Goal: Task Accomplishment & Management: Complete application form

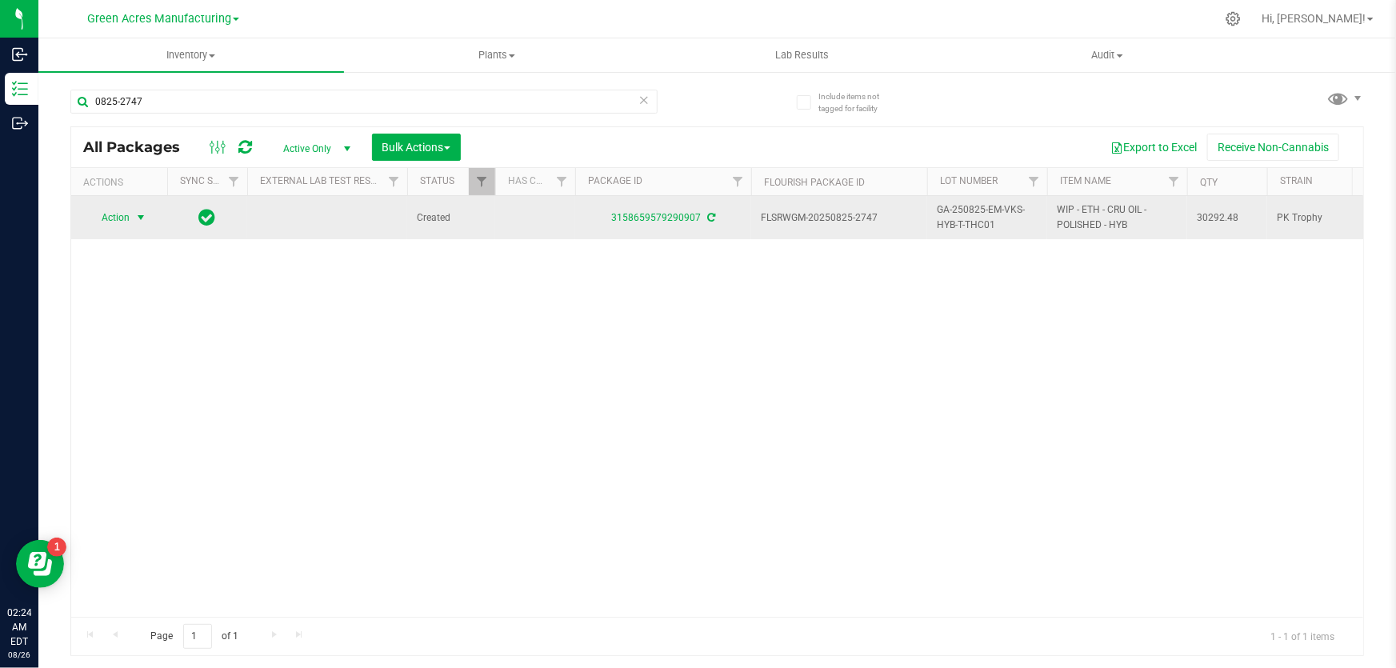
click at [138, 216] on span "select" at bounding box center [140, 217] width 13 height 13
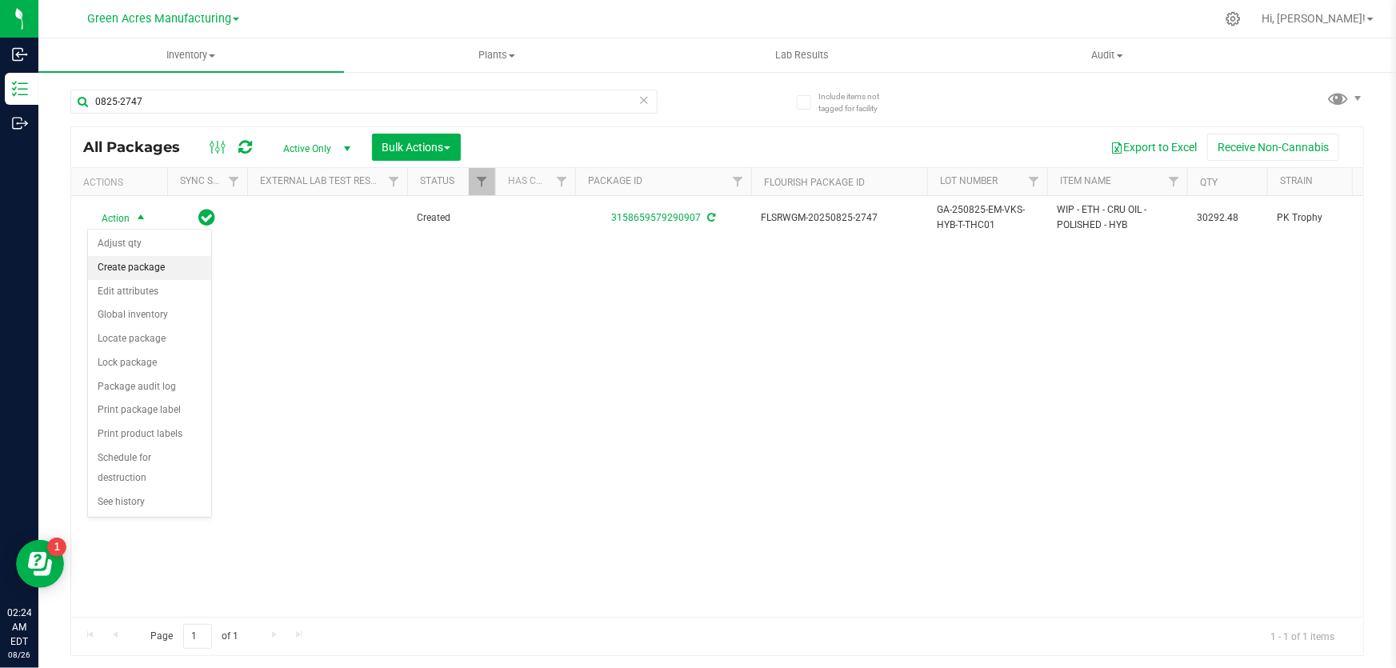
click at [145, 271] on li "Create package" at bounding box center [149, 268] width 123 height 24
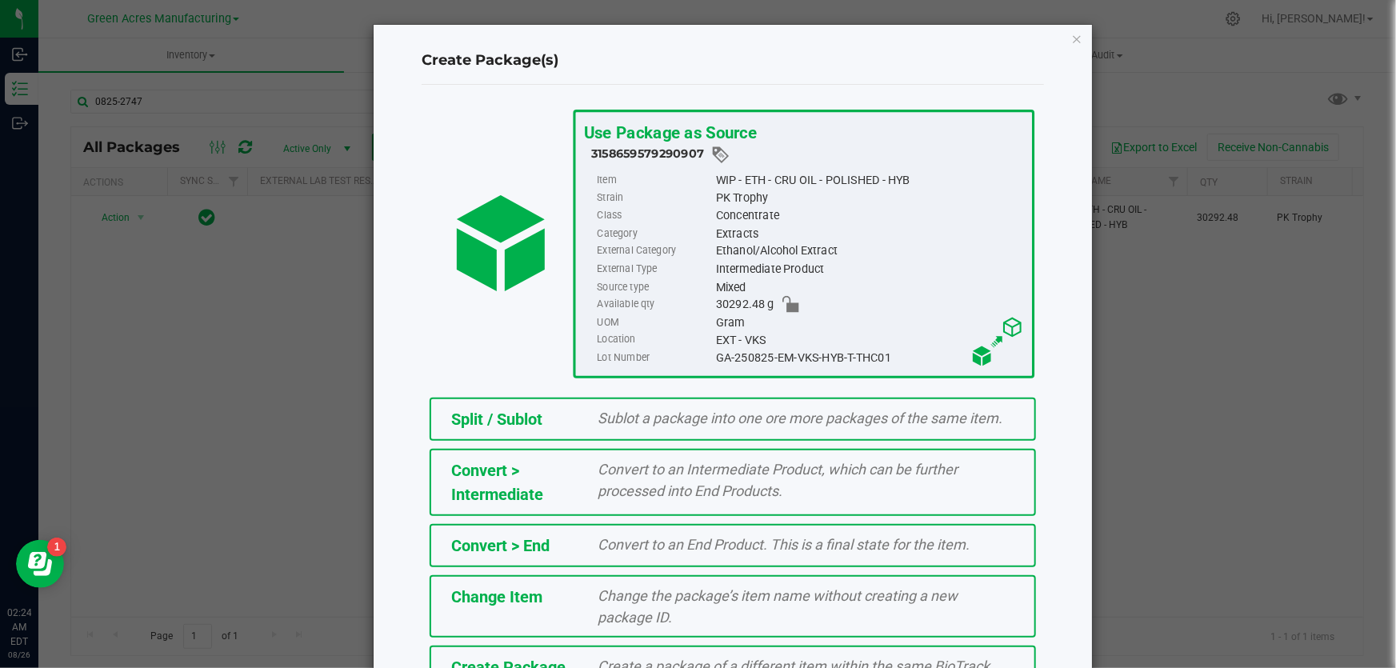
scroll to position [110, 0]
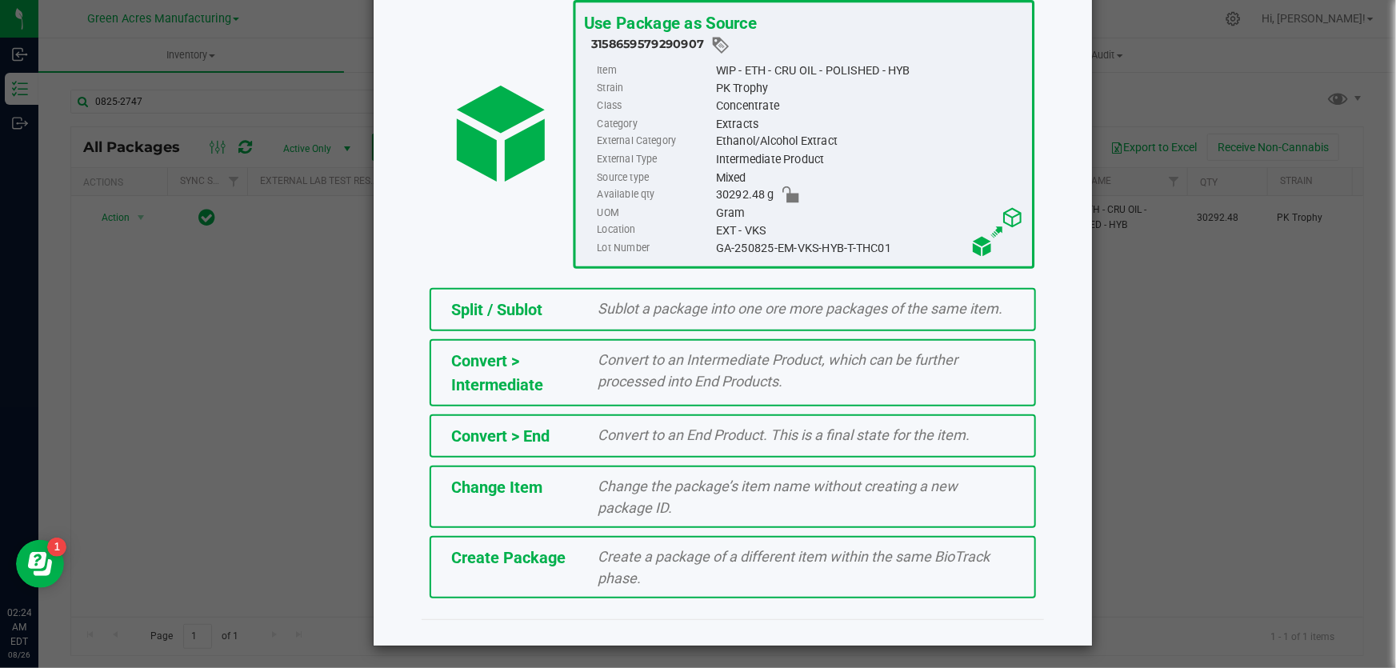
click at [748, 575] on div "Create a package of a different item within the same BioTrack phase." at bounding box center [806, 567] width 441 height 43
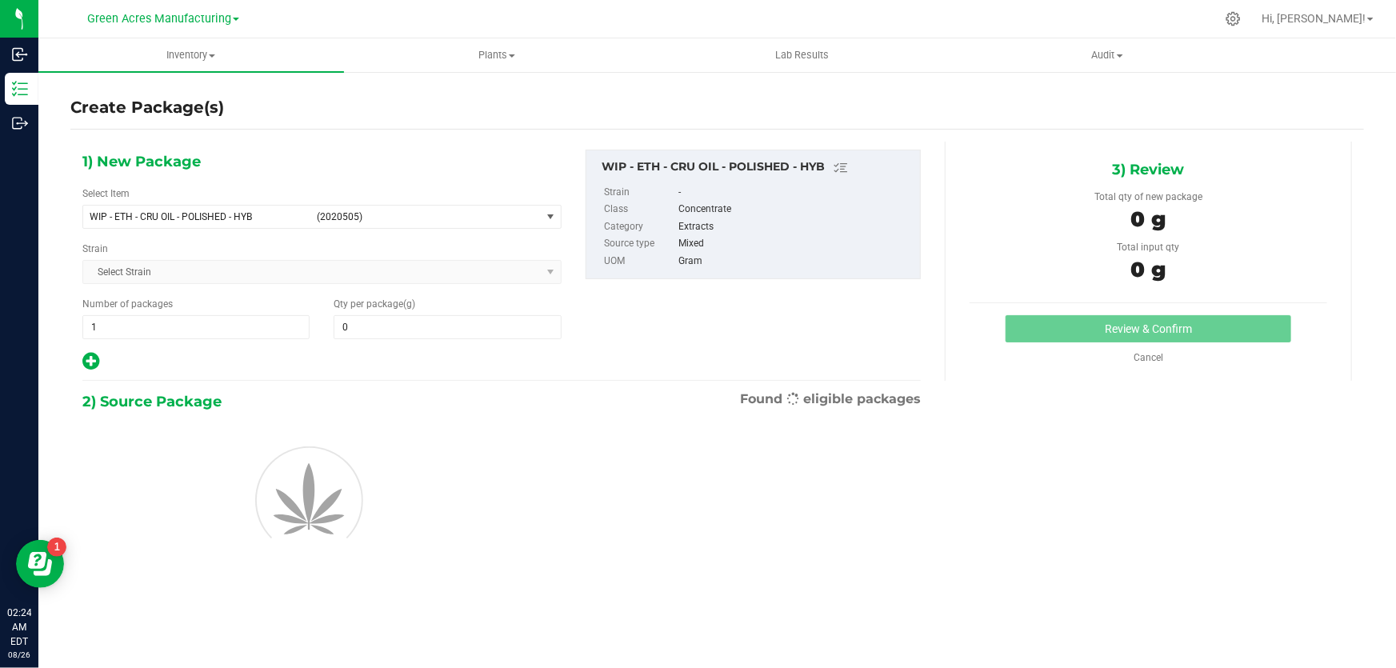
type input "0.0000"
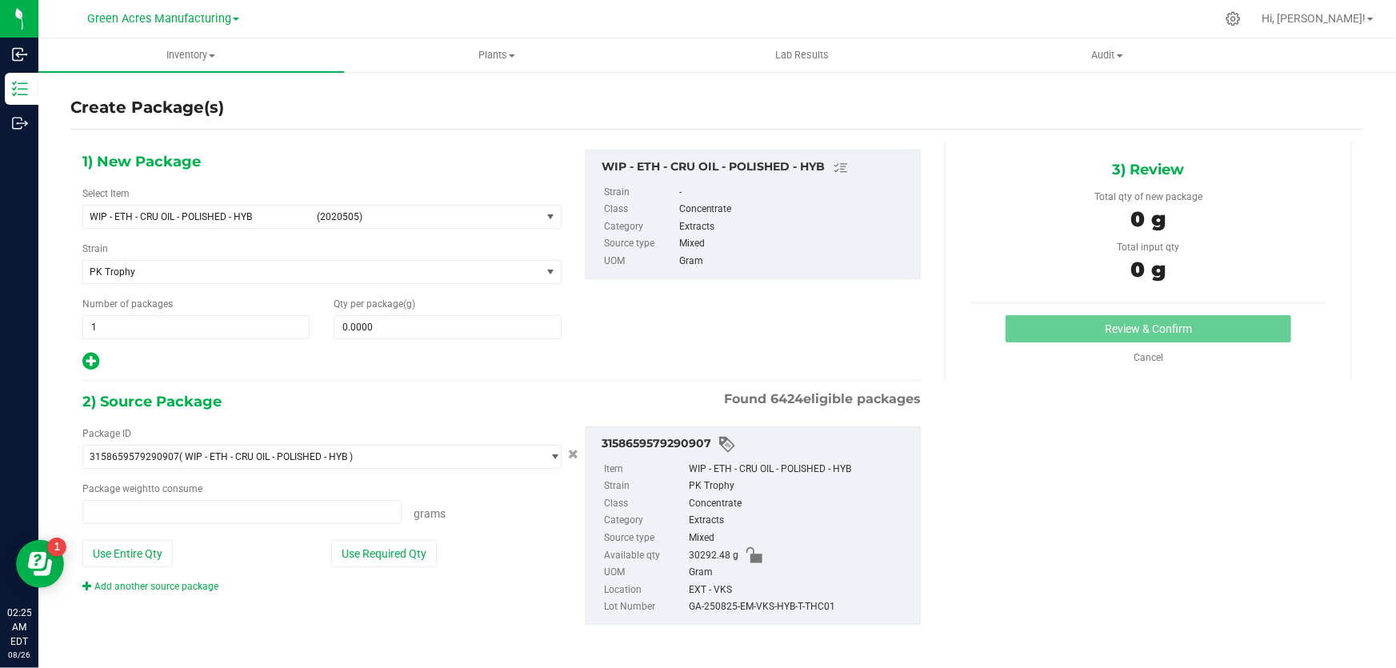
type input "0.0000 g"
click at [545, 221] on span "select" at bounding box center [550, 216] width 13 height 13
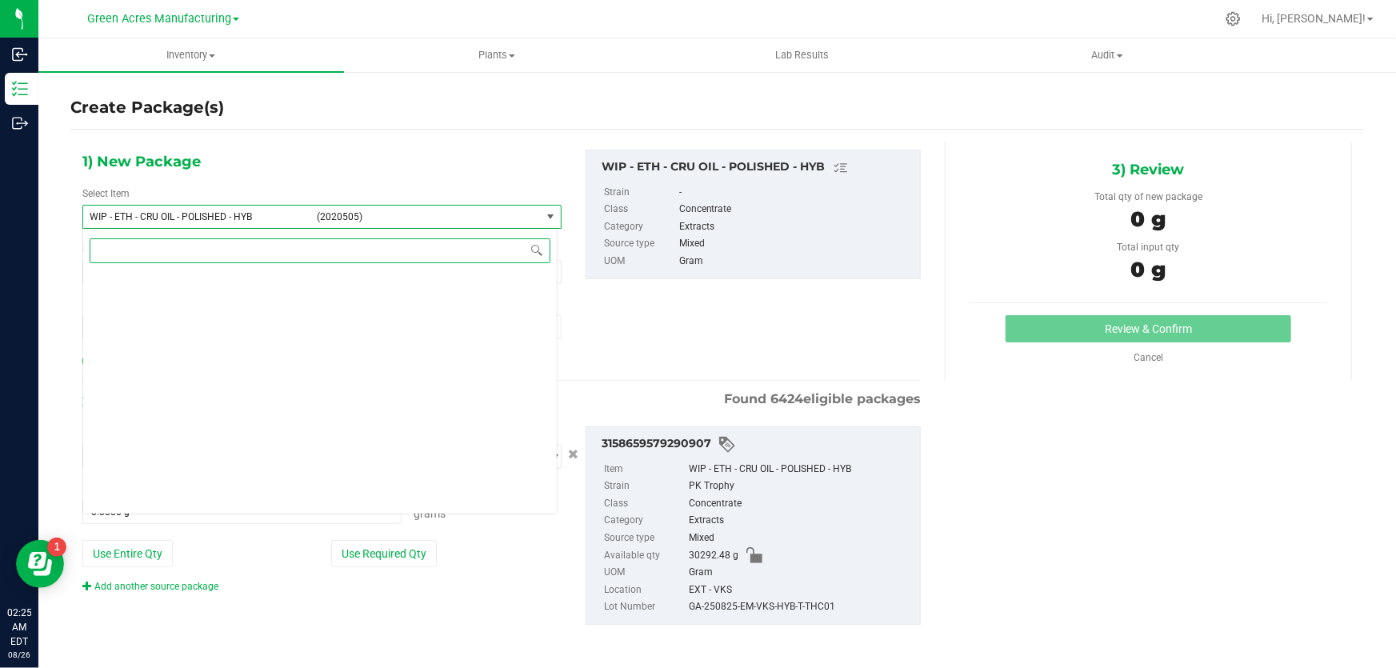
scroll to position [421838, 0]
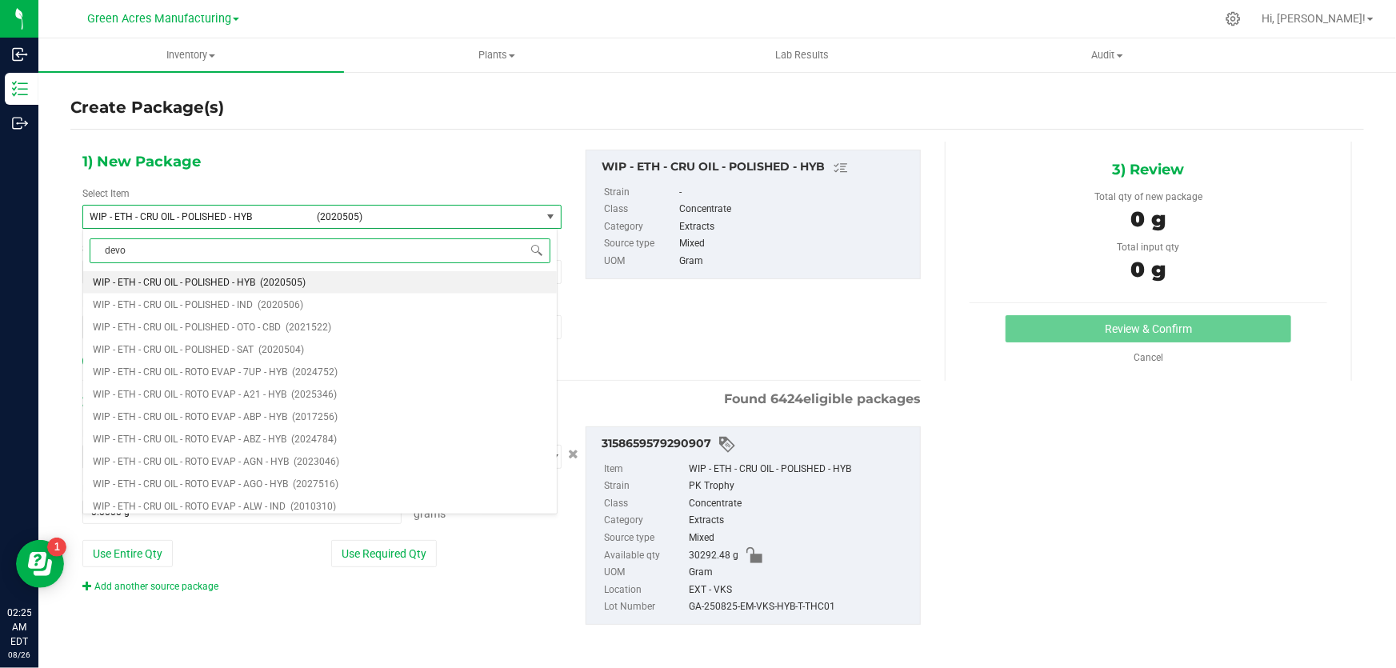
type input "[PERSON_NAME]"
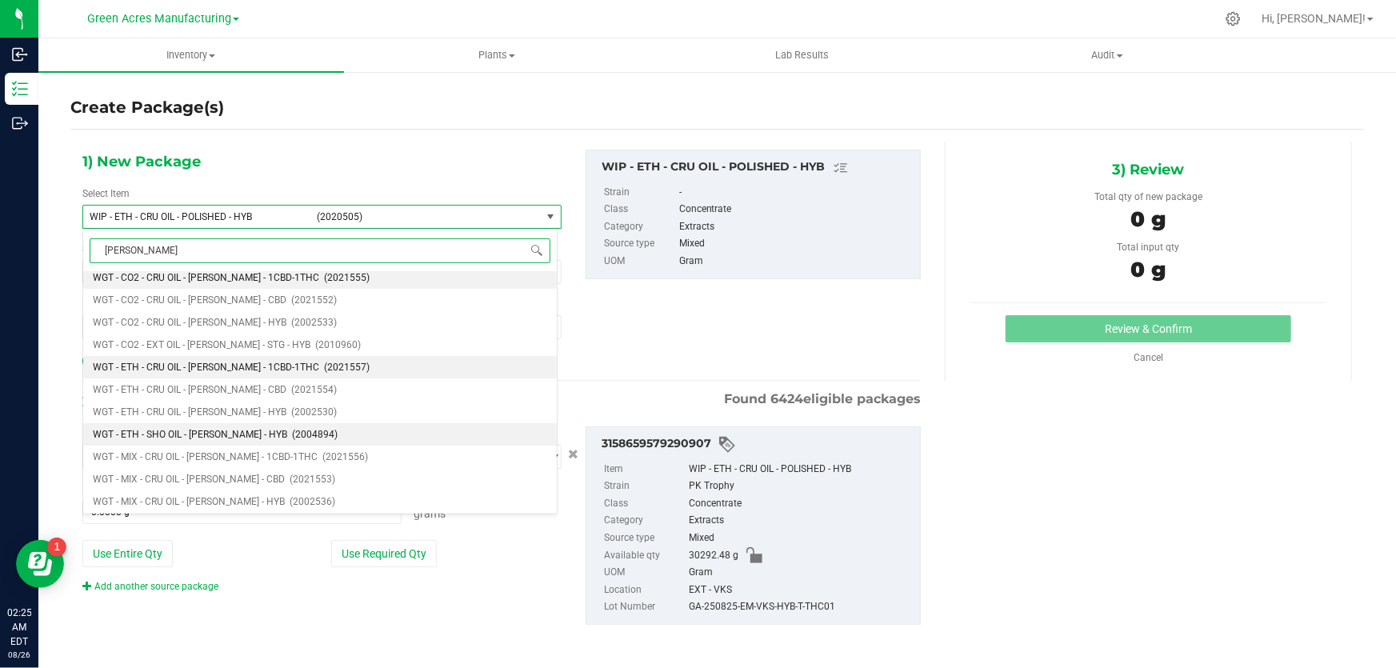
scroll to position [6, 0]
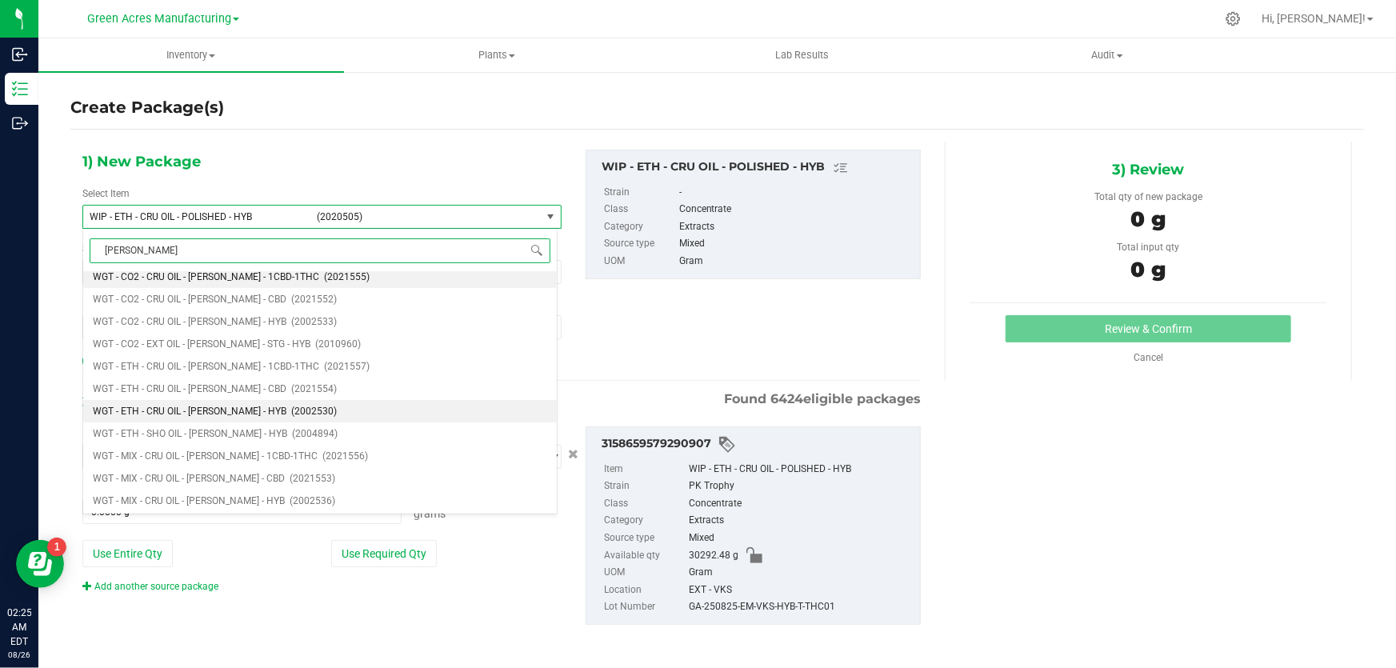
click at [203, 416] on span "WGT - ETH - CRU OIL - [PERSON_NAME] - HYB" at bounding box center [190, 411] width 194 height 11
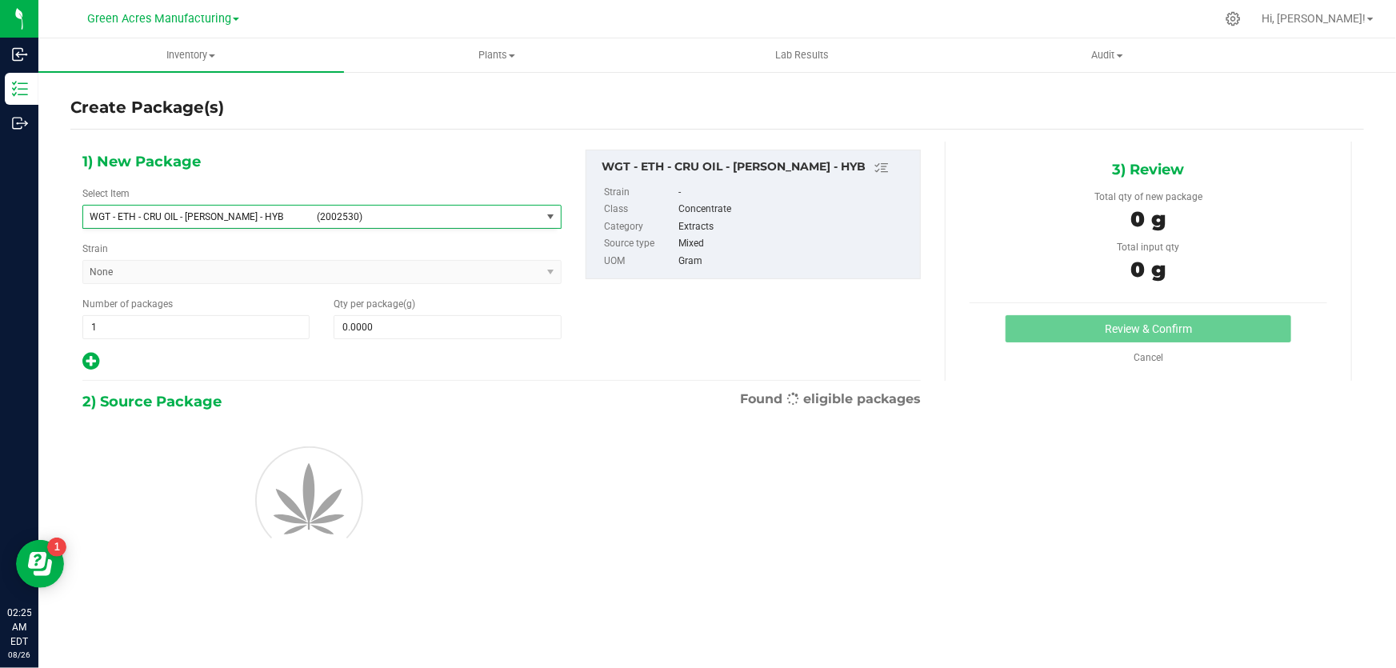
type input "0.0000"
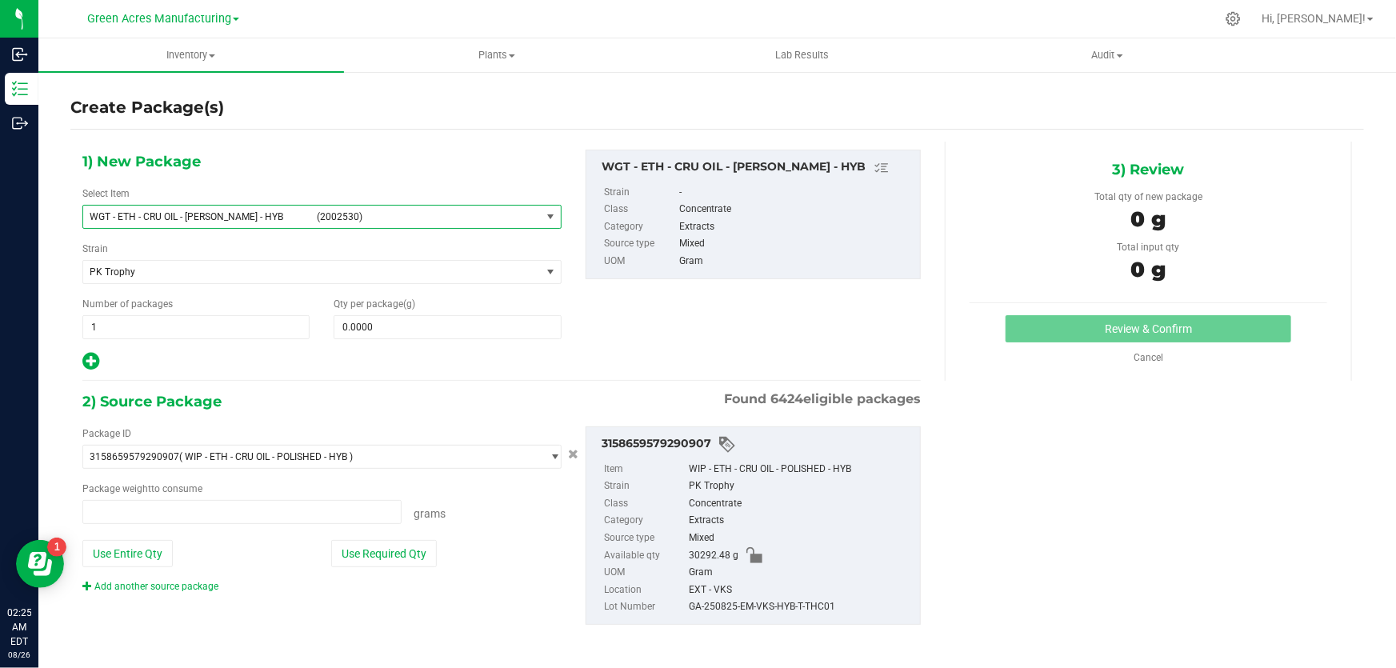
type input "0.0000 g"
click at [390, 322] on span at bounding box center [447, 327] width 227 height 24
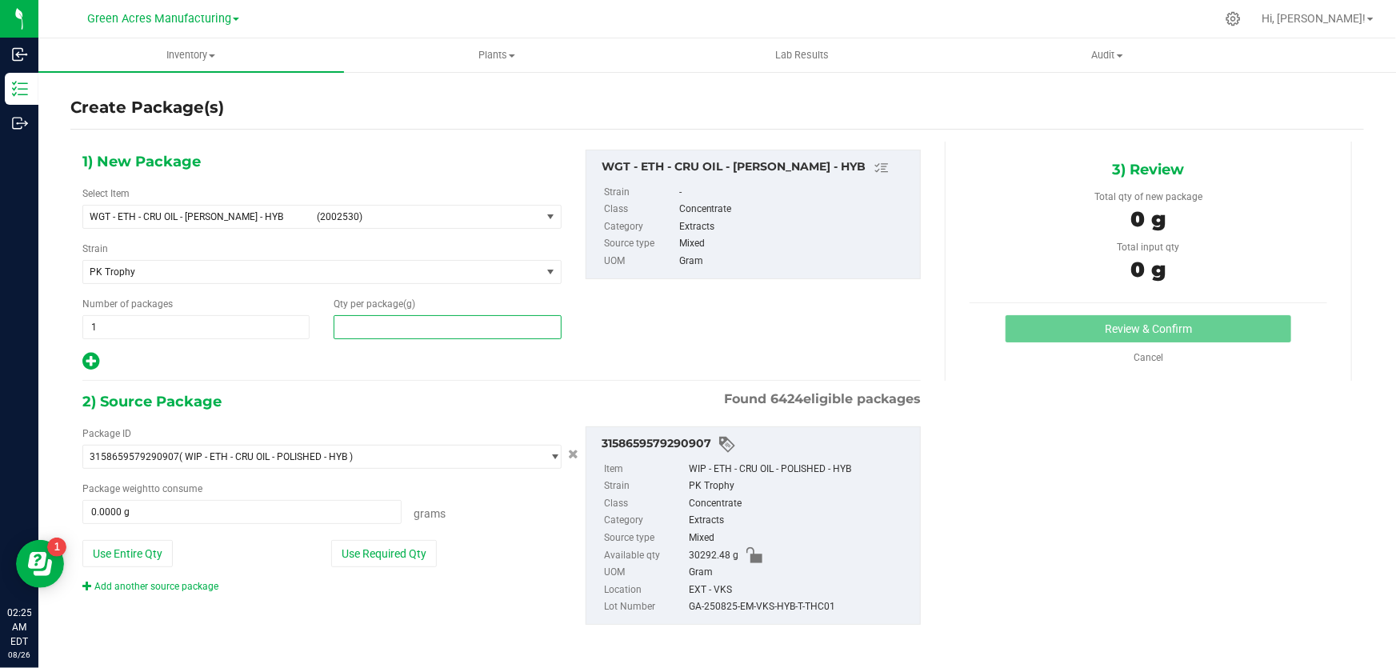
type input "0.0000"
click at [418, 316] on span at bounding box center [447, 327] width 227 height 24
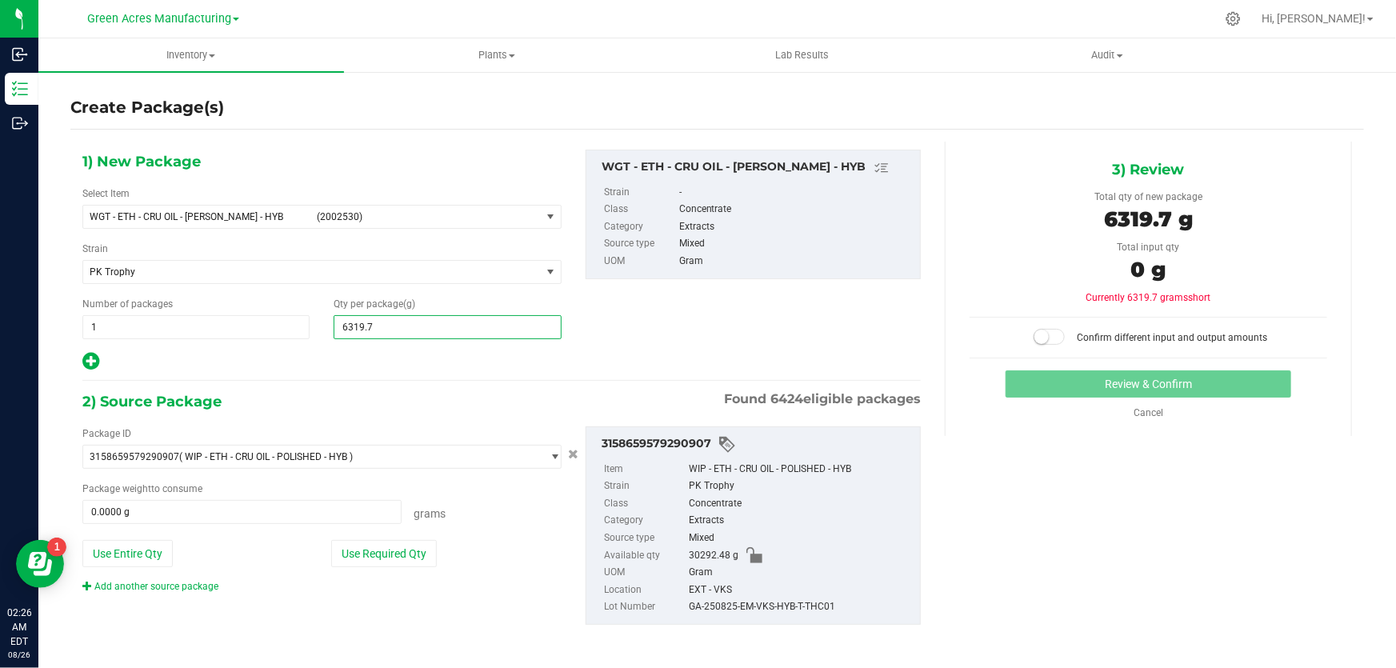
type input "6319.75"
type input "6,319.7500"
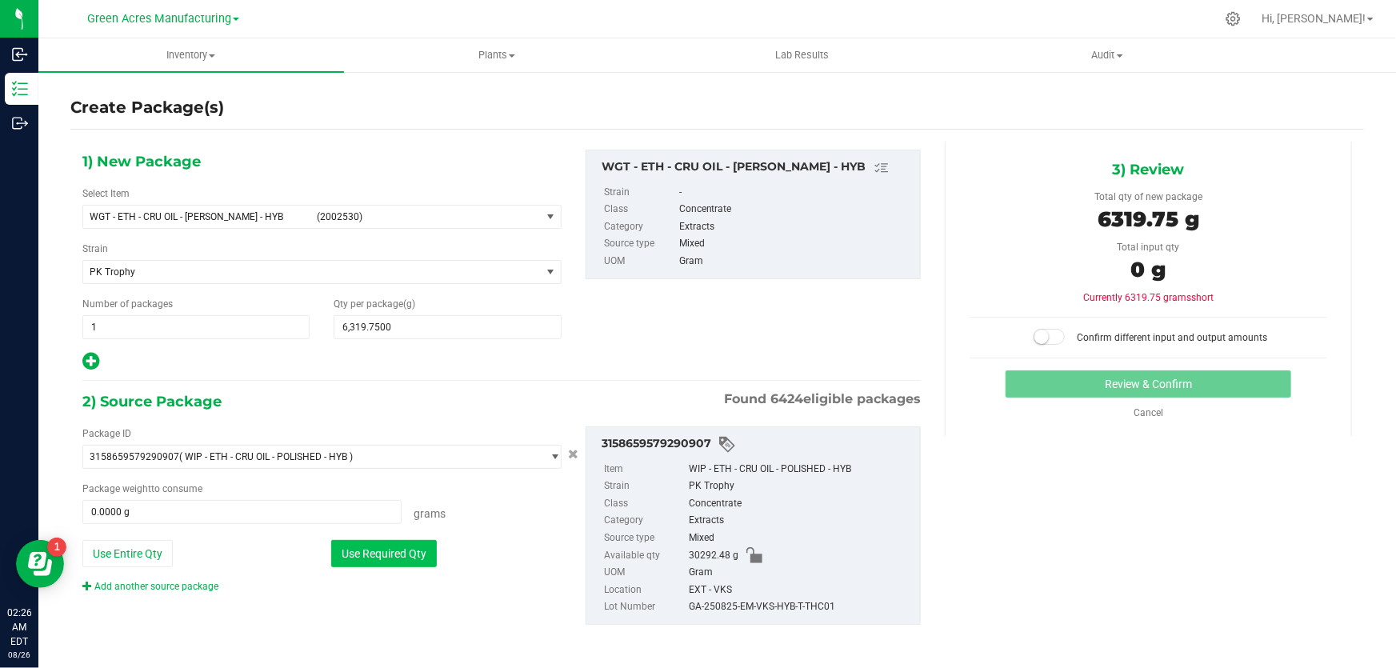
click at [394, 556] on button "Use Required Qty" at bounding box center [384, 553] width 106 height 27
type input "6319.7500 g"
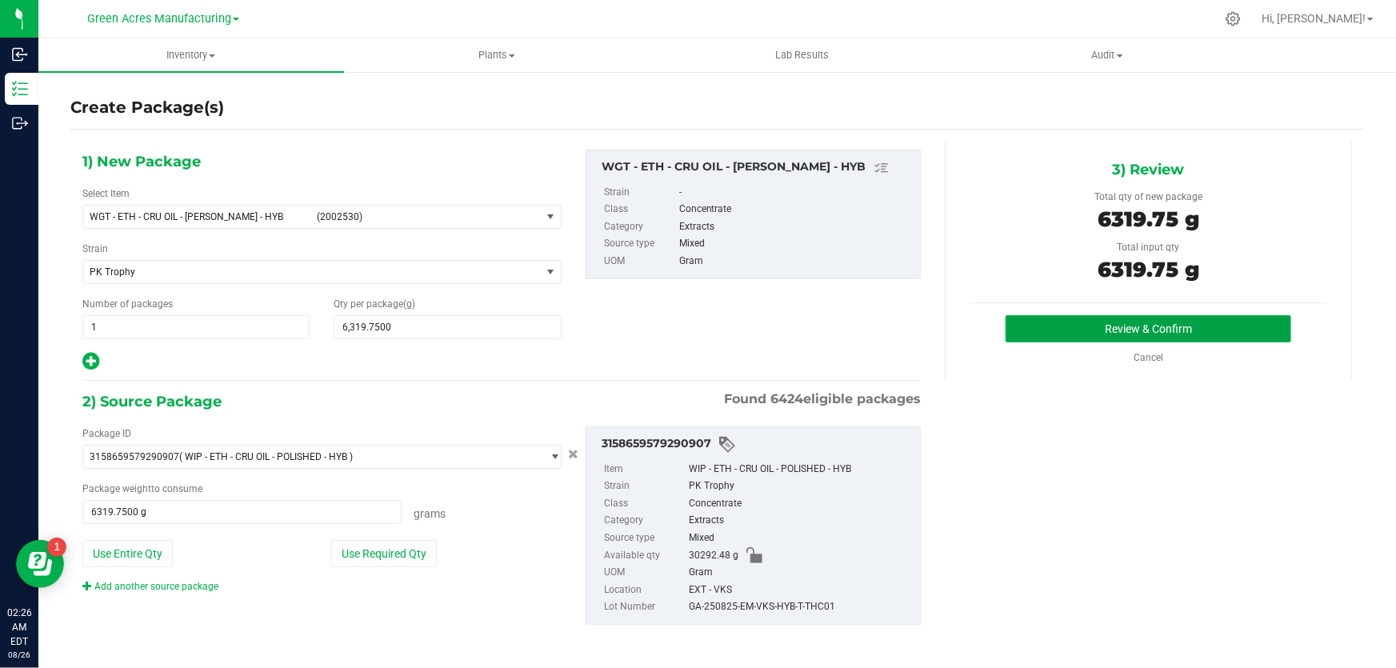
click at [1089, 334] on button "Review & Confirm" at bounding box center [1149, 328] width 286 height 27
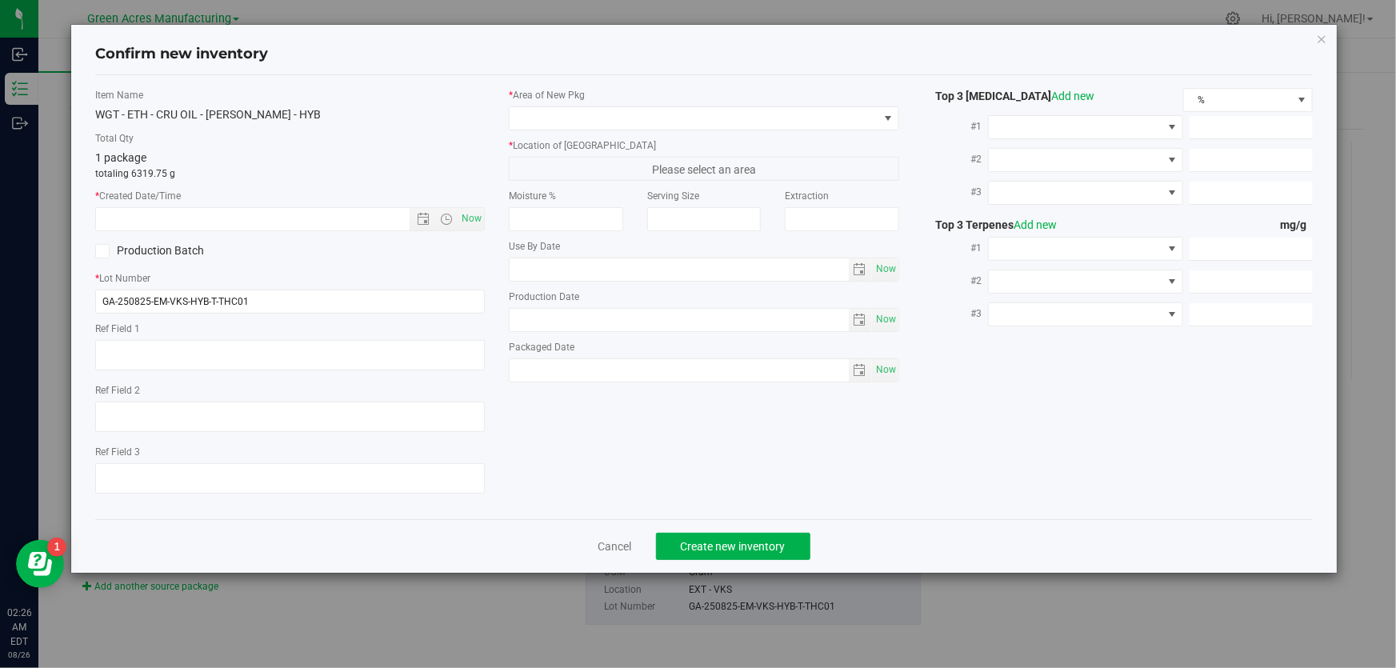
type textarea "EXT"
click at [475, 222] on span "Now" at bounding box center [471, 218] width 27 height 23
type input "[DATE] 2:26 AM"
click at [318, 311] on input "GA-250825-EM-VKS-HYB-T-THC01" at bounding box center [290, 302] width 390 height 24
type input "GA-250825-EM-VKS-HYB-T-THC01-A-B"
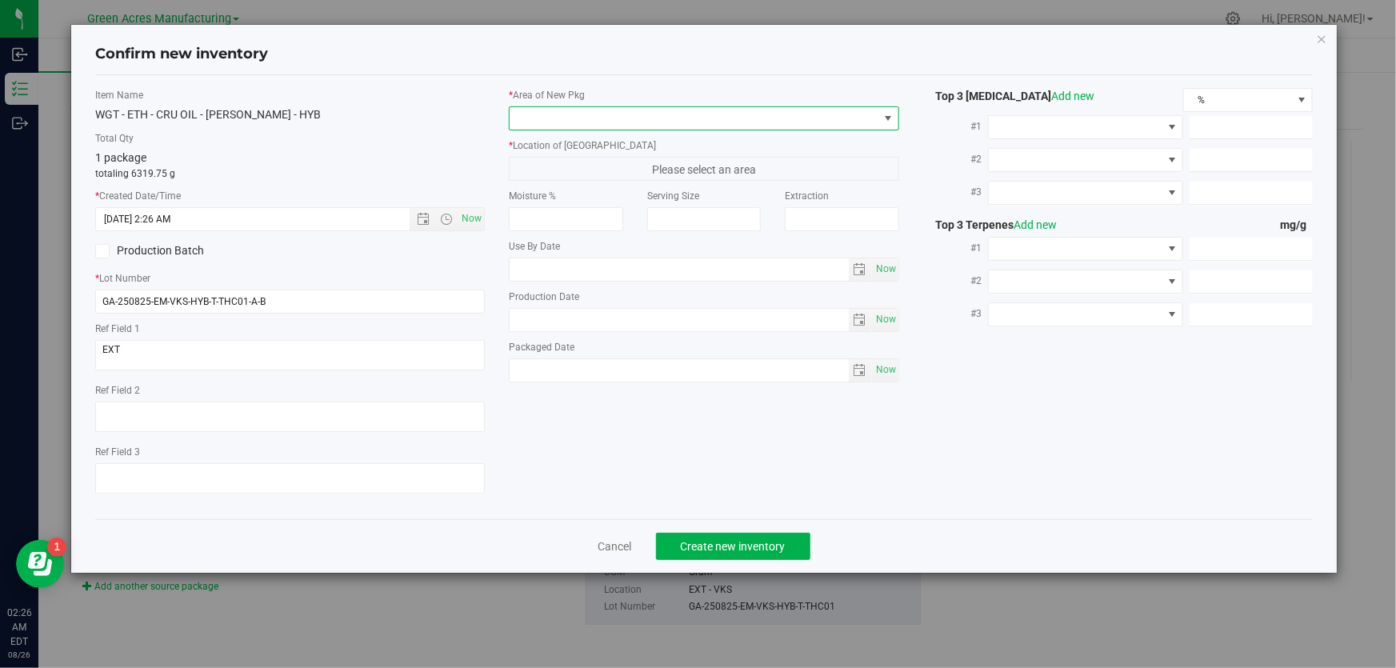
click at [892, 119] on span at bounding box center [888, 118] width 13 height 13
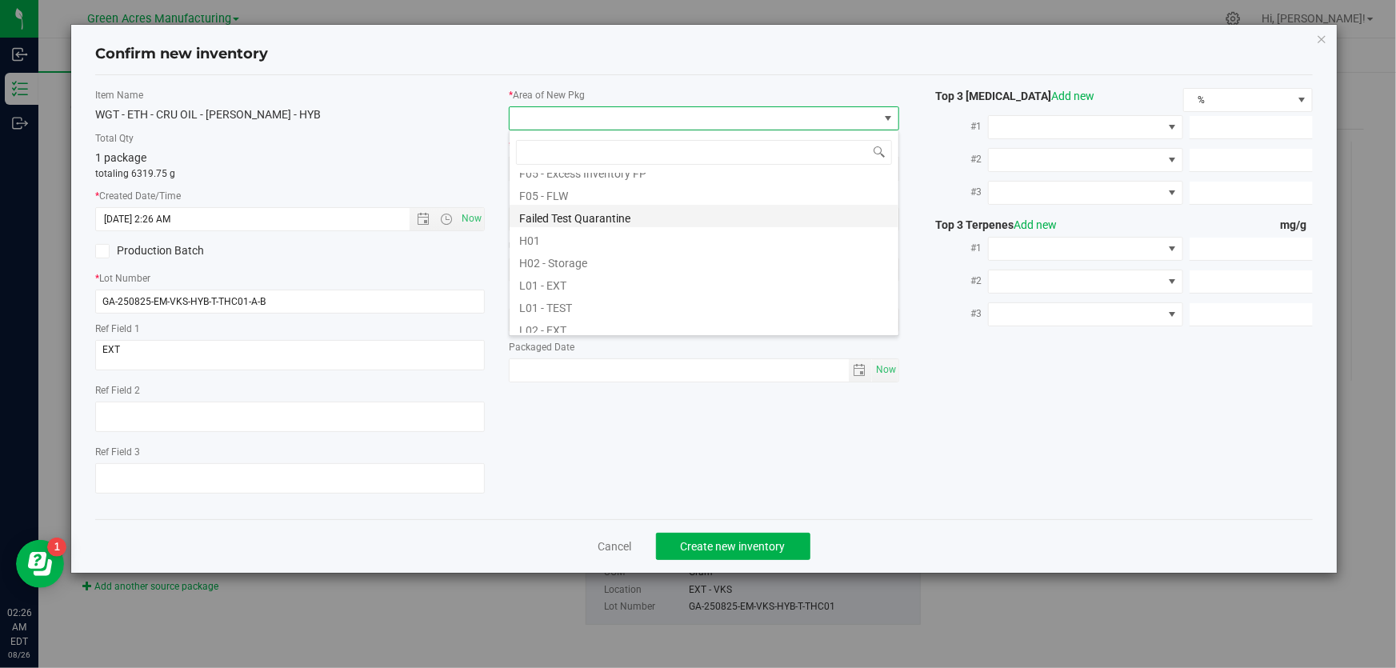
scroll to position [218, 0]
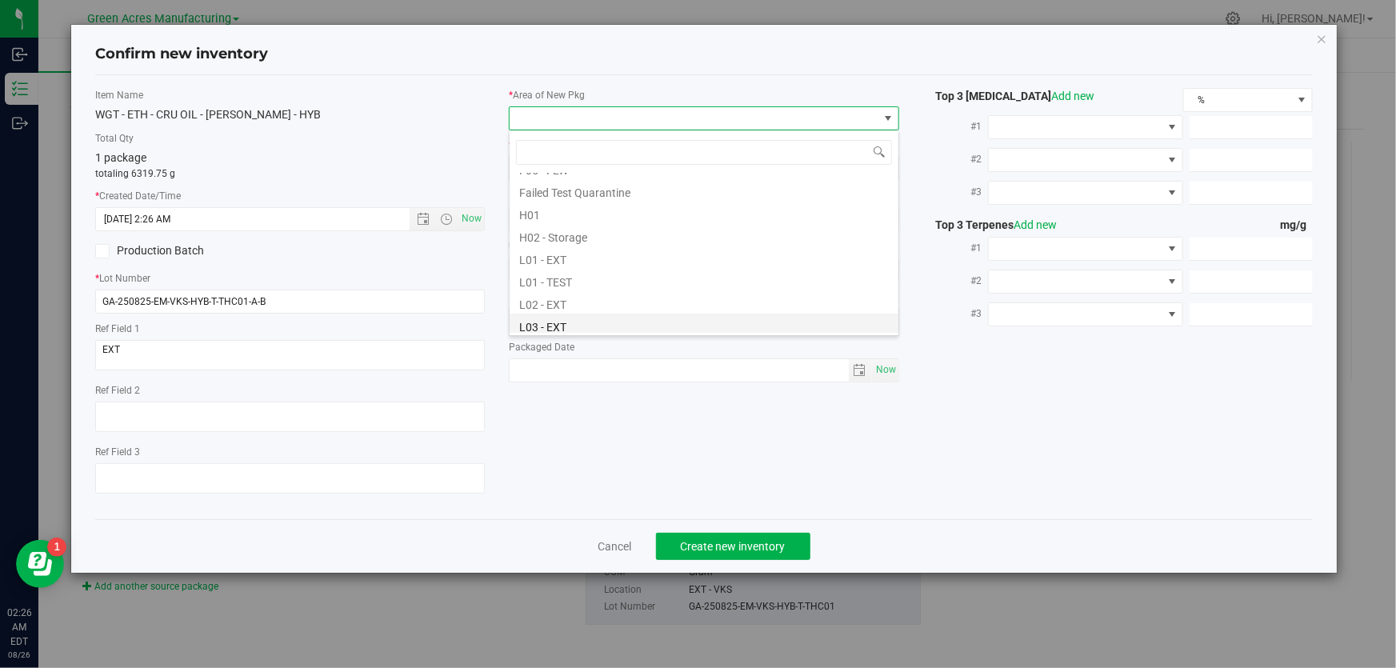
click at [570, 318] on li "L03 - EXT" at bounding box center [704, 325] width 389 height 22
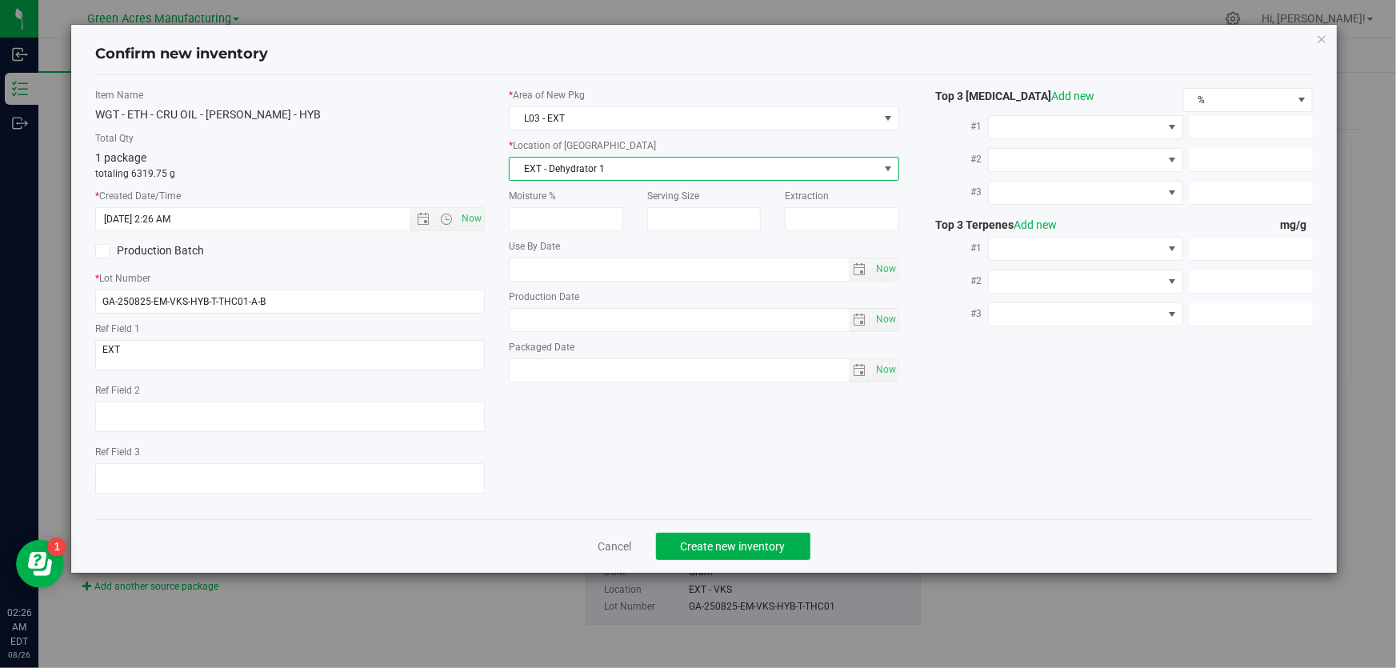
click at [709, 166] on span "EXT - Dehydrator 1" at bounding box center [694, 169] width 368 height 22
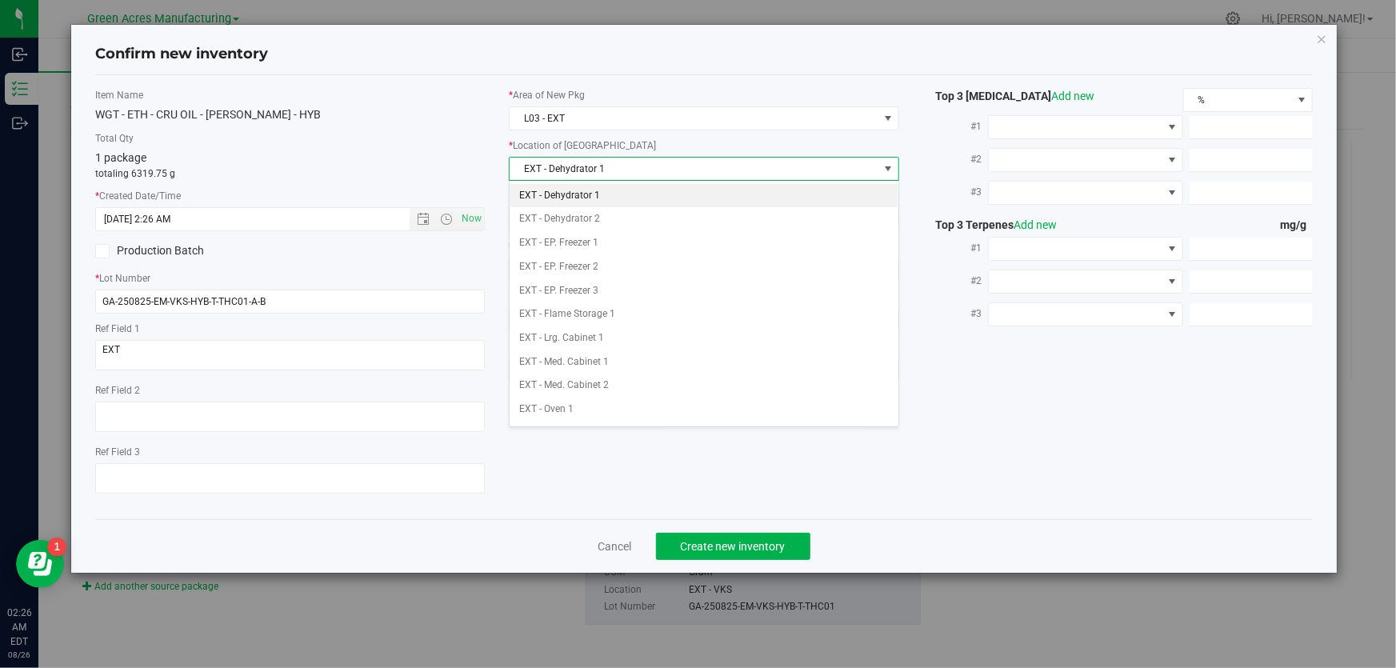
click at [662, 198] on li "EXT - Dehydrator 1" at bounding box center [704, 196] width 389 height 24
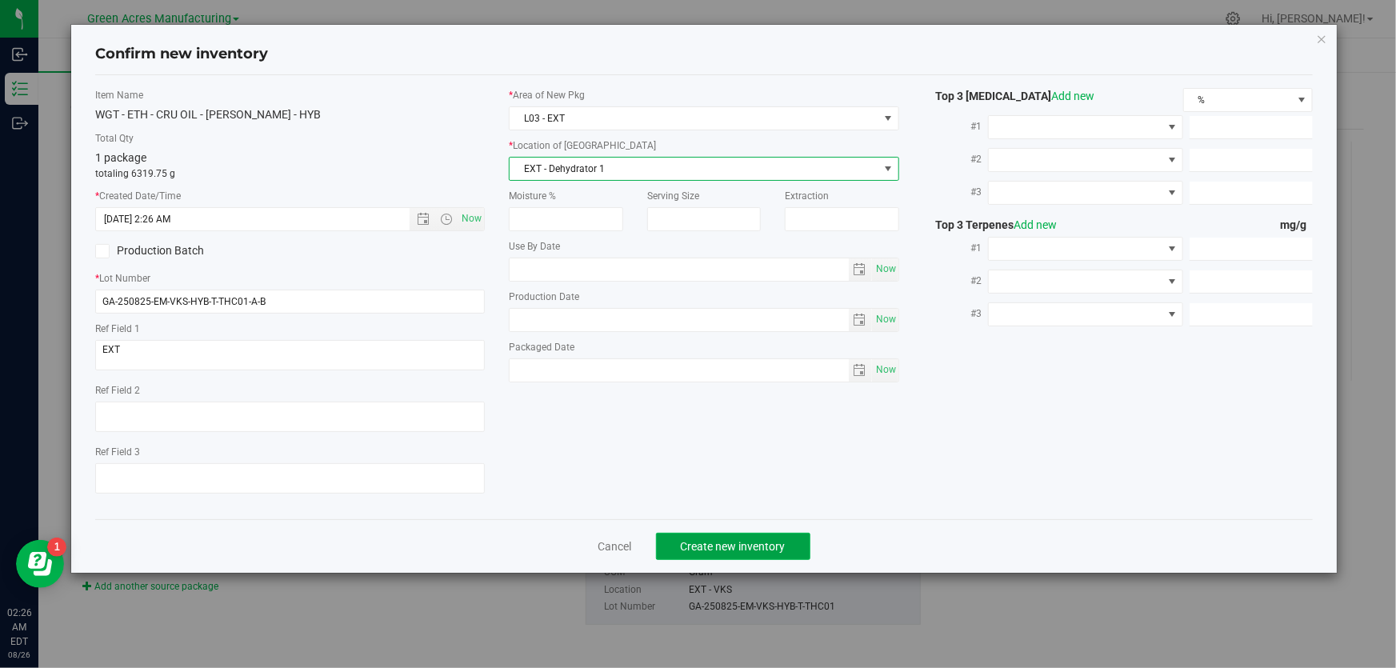
click at [736, 550] on span "Create new inventory" at bounding box center [733, 546] width 105 height 13
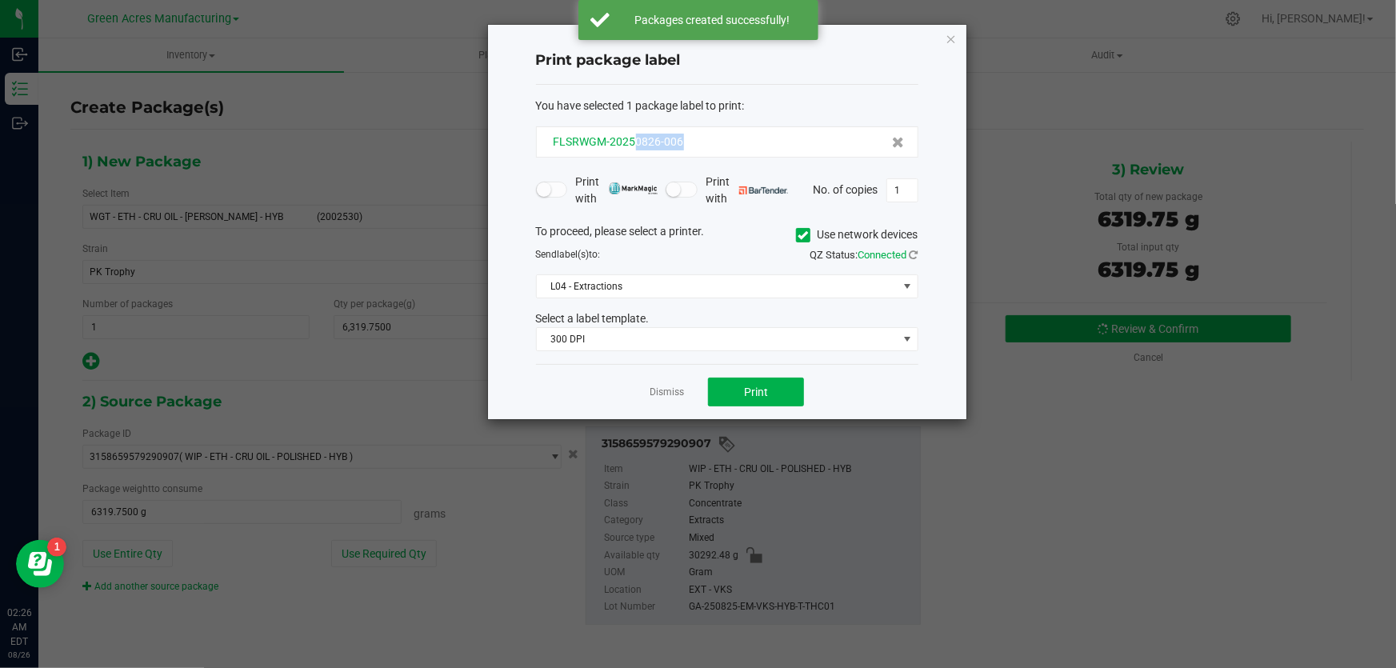
drag, startPoint x: 702, startPoint y: 146, endPoint x: 635, endPoint y: 147, distance: 66.4
click at [635, 147] on div "FLSRWGM-20250826-006" at bounding box center [727, 142] width 355 height 17
copy span "0826-006"
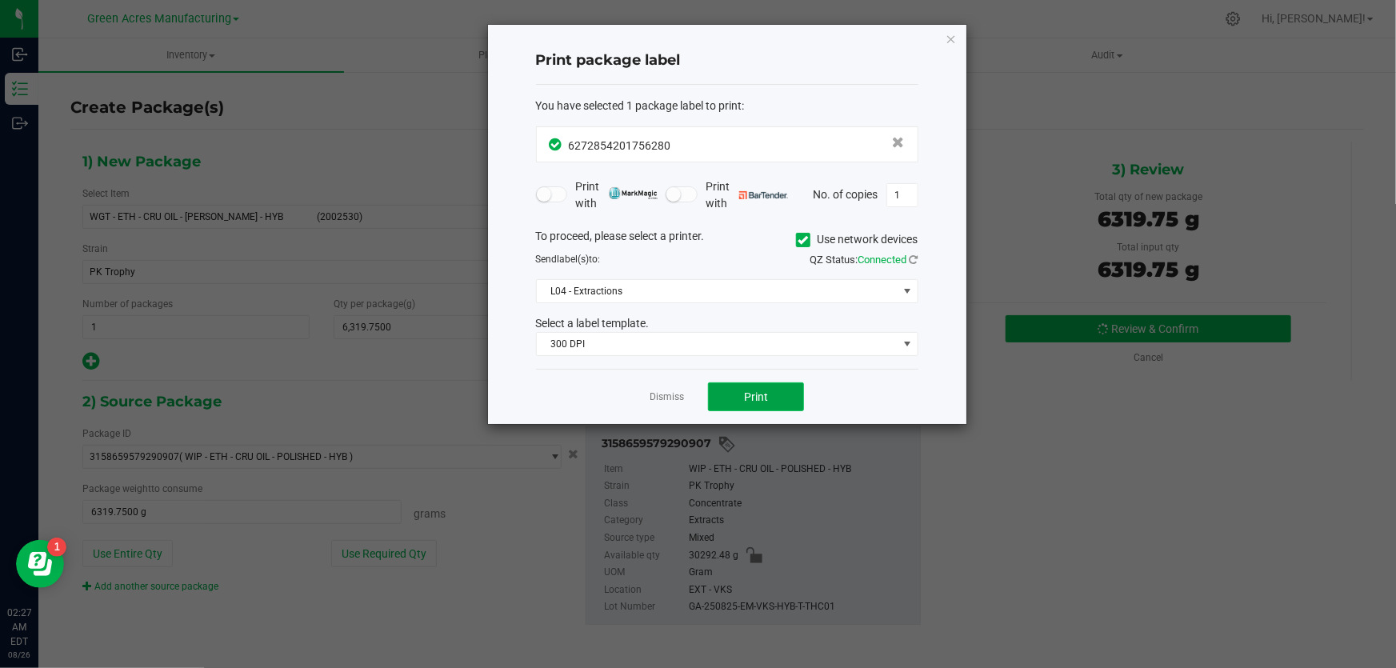
click at [767, 391] on button "Print" at bounding box center [756, 396] width 96 height 29
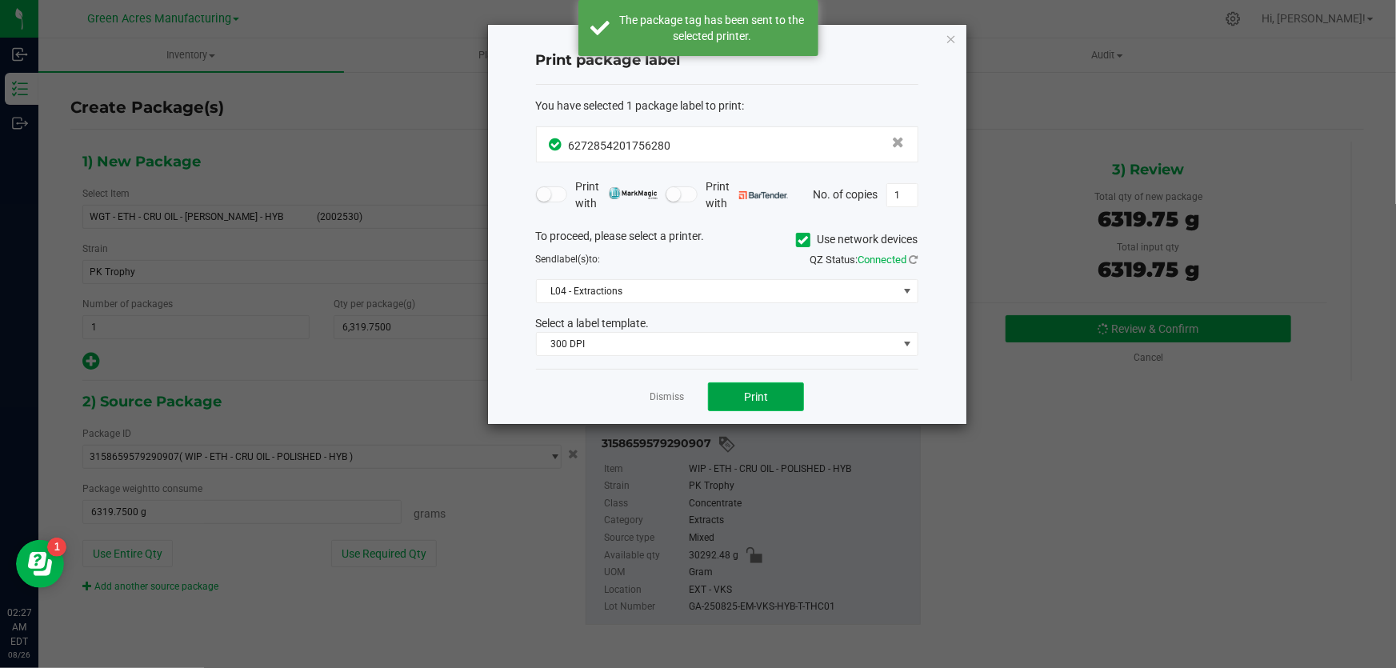
click at [784, 391] on button "Print" at bounding box center [756, 396] width 96 height 29
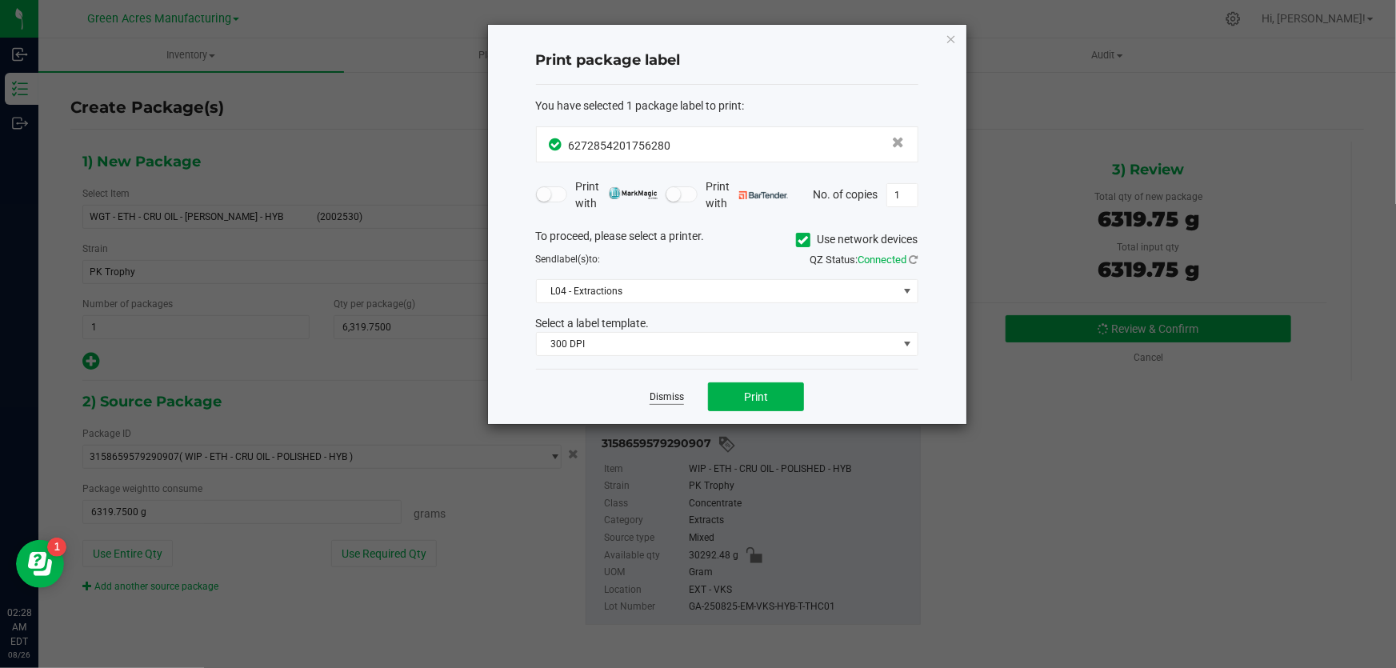
click at [674, 394] on link "Dismiss" at bounding box center [667, 397] width 34 height 14
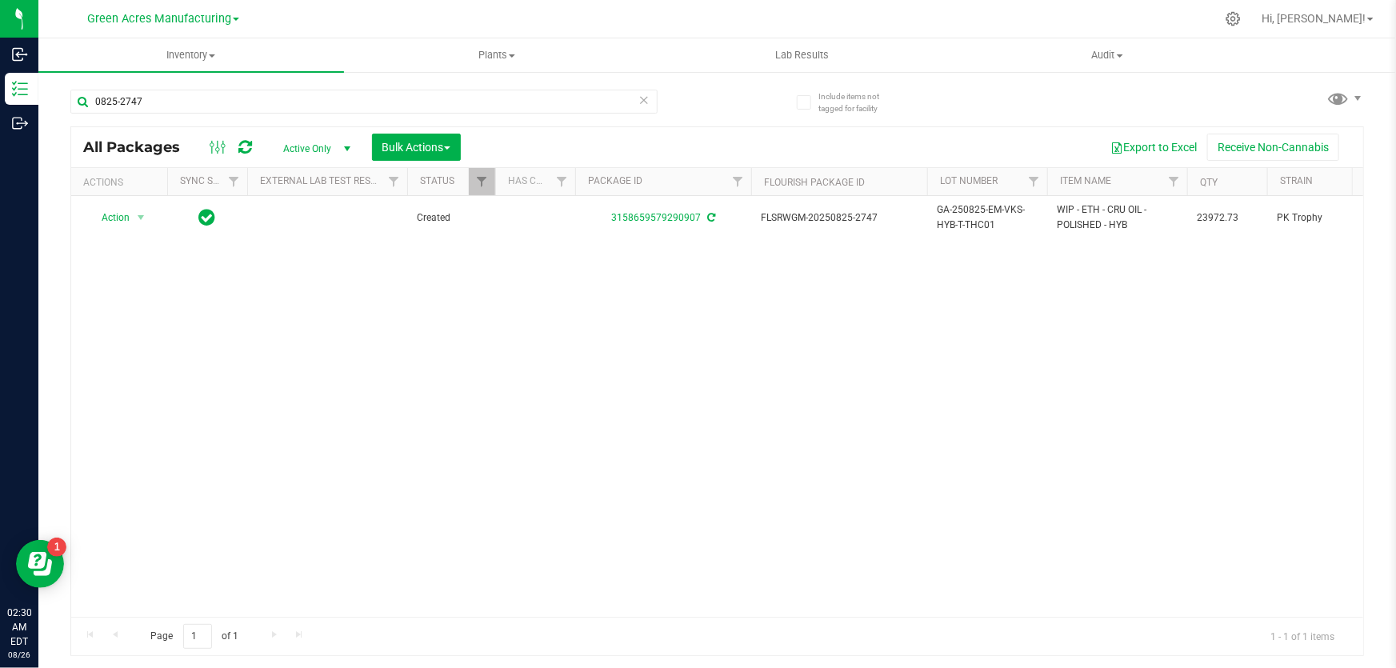
click at [472, 347] on div "Action Action Adjust qty Create package Edit attributes Global inventory Locate…" at bounding box center [717, 406] width 1292 height 421
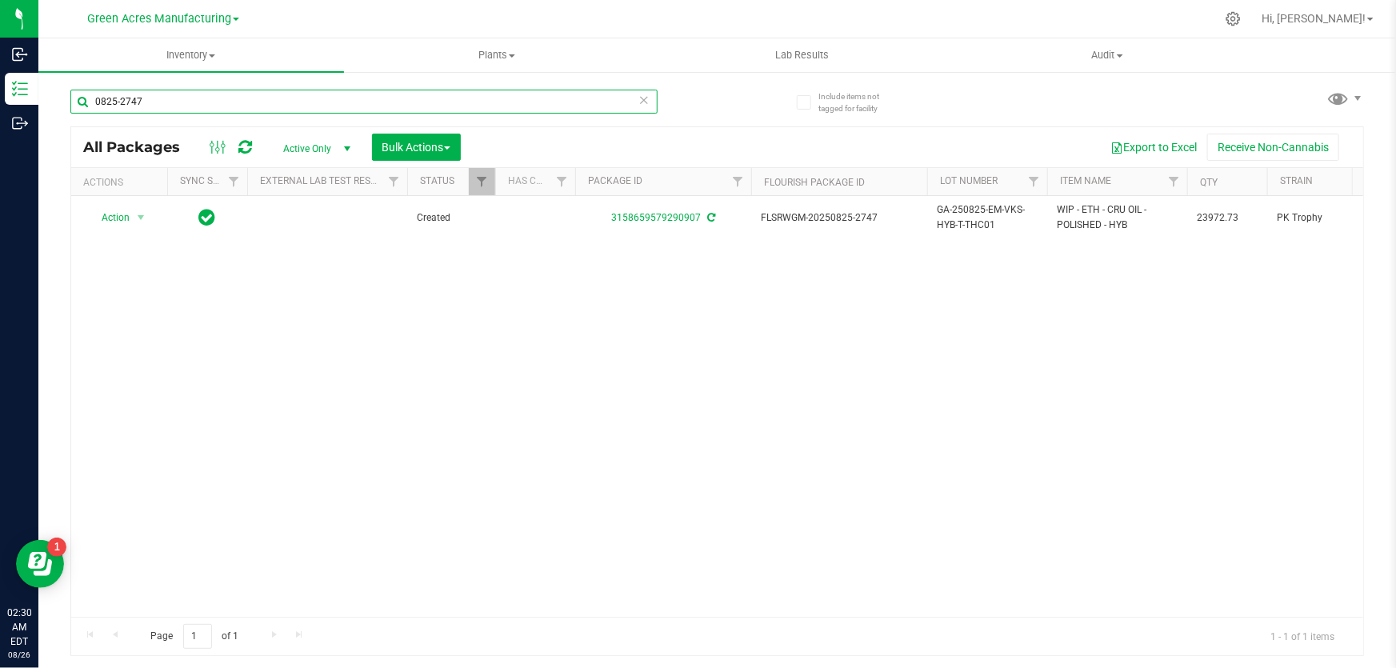
drag, startPoint x: 178, startPoint y: 103, endPoint x: 74, endPoint y: 102, distance: 104.0
click at [74, 102] on input "0825-2747" at bounding box center [363, 102] width 587 height 24
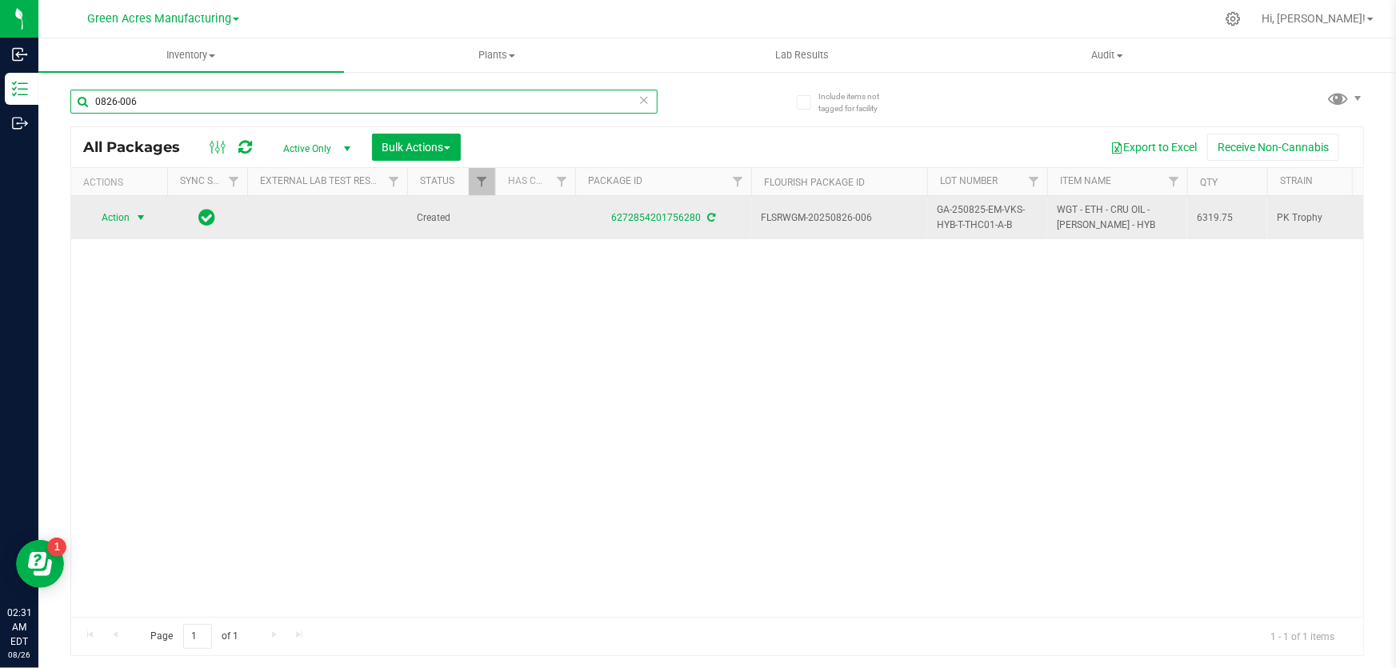
type input "0826-006"
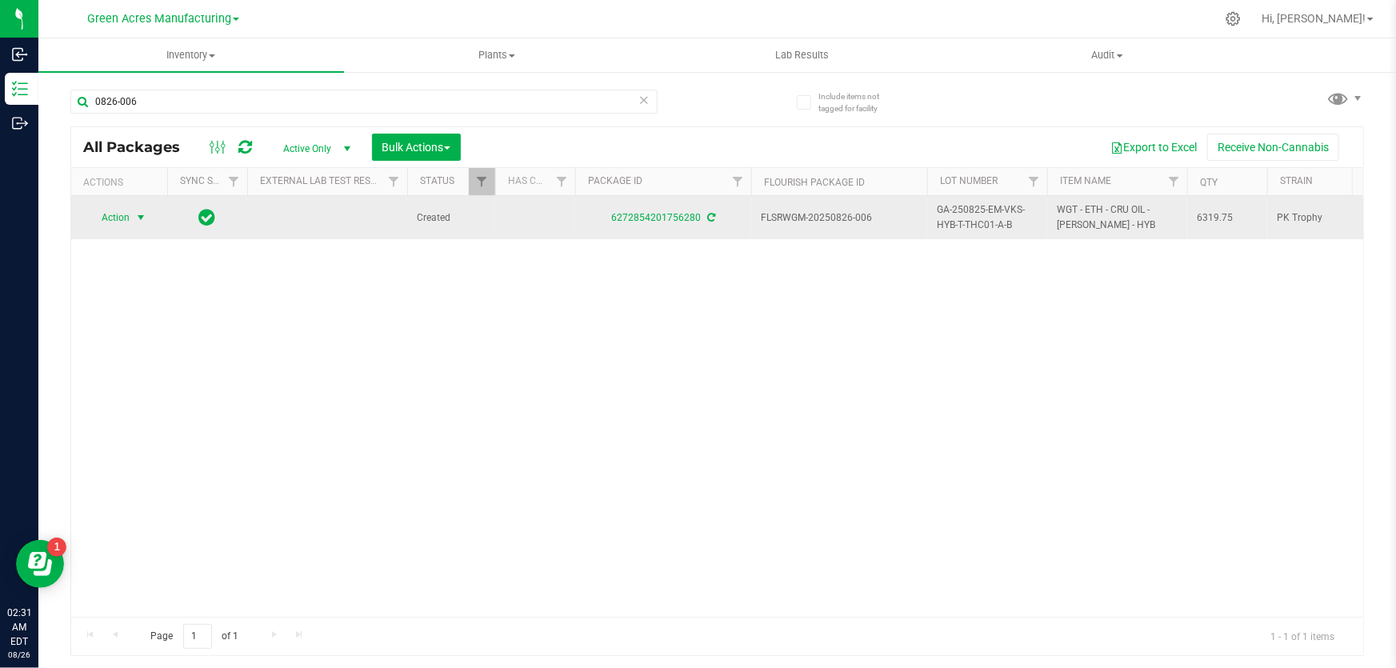
click at [137, 218] on span "select" at bounding box center [140, 217] width 13 height 13
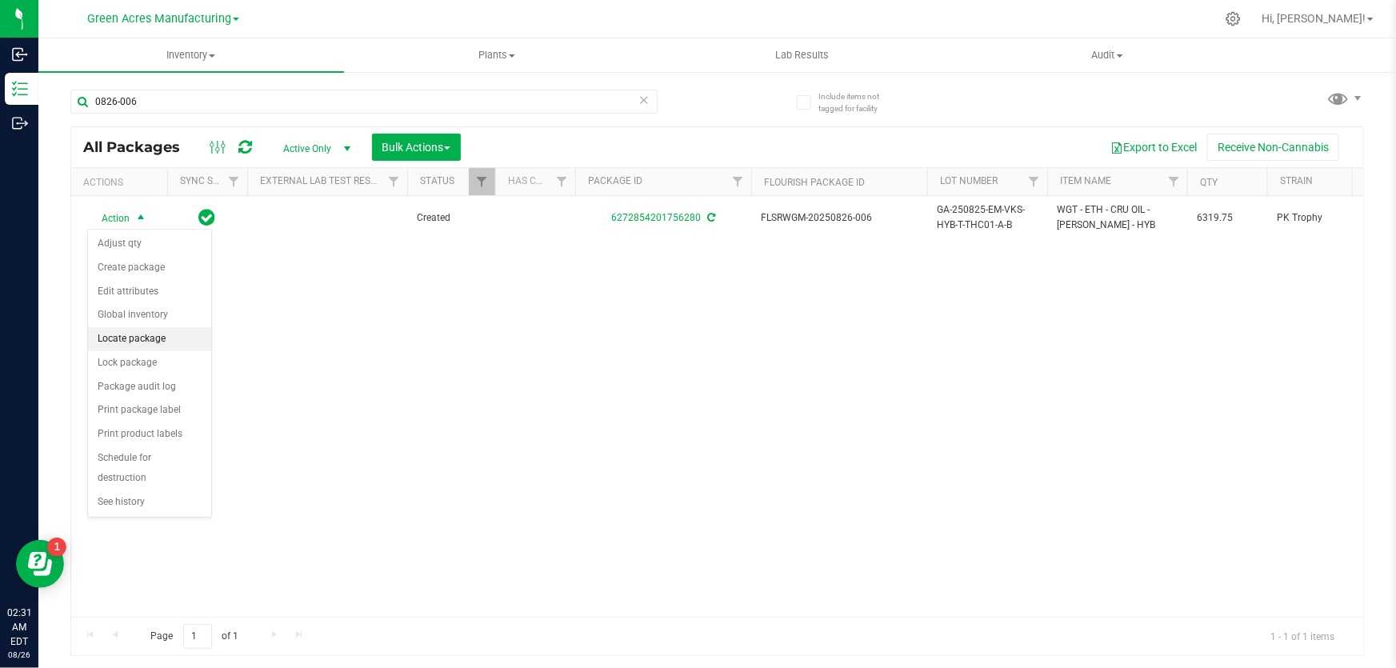
click at [166, 341] on li "Locate package" at bounding box center [149, 339] width 123 height 24
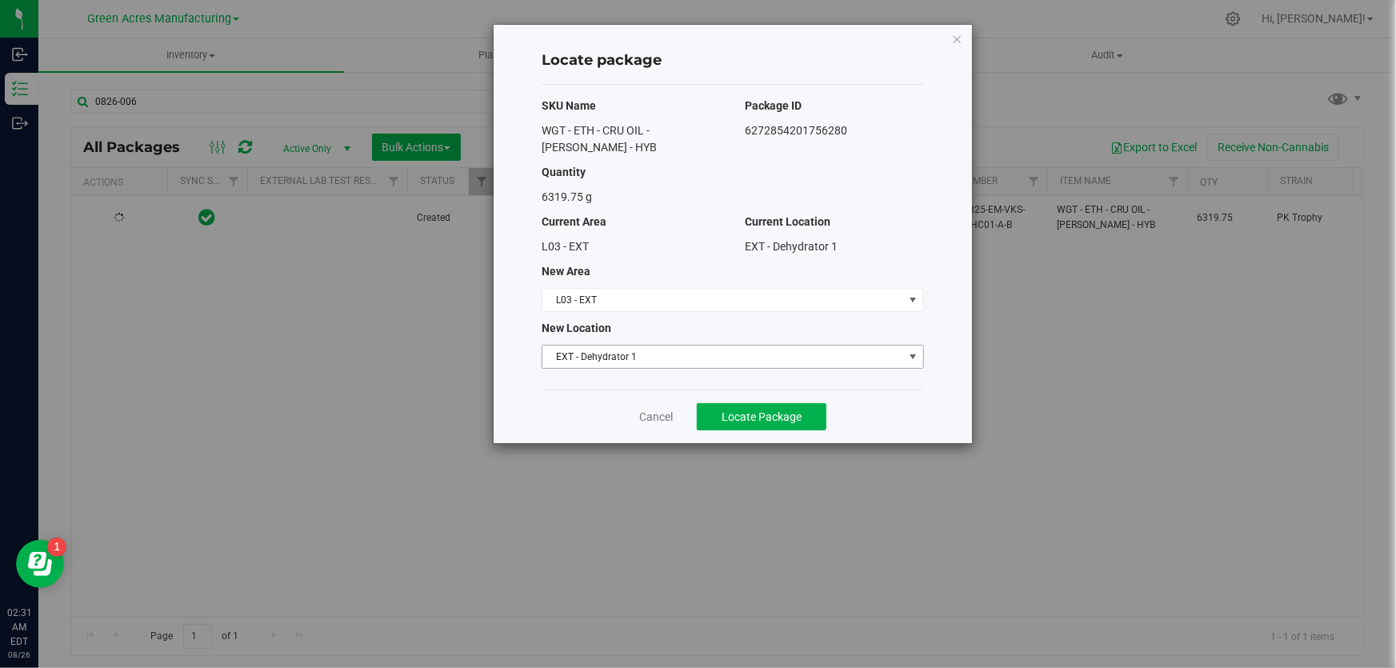
click at [798, 346] on span "EXT - Dehydrator 1" at bounding box center [722, 357] width 361 height 22
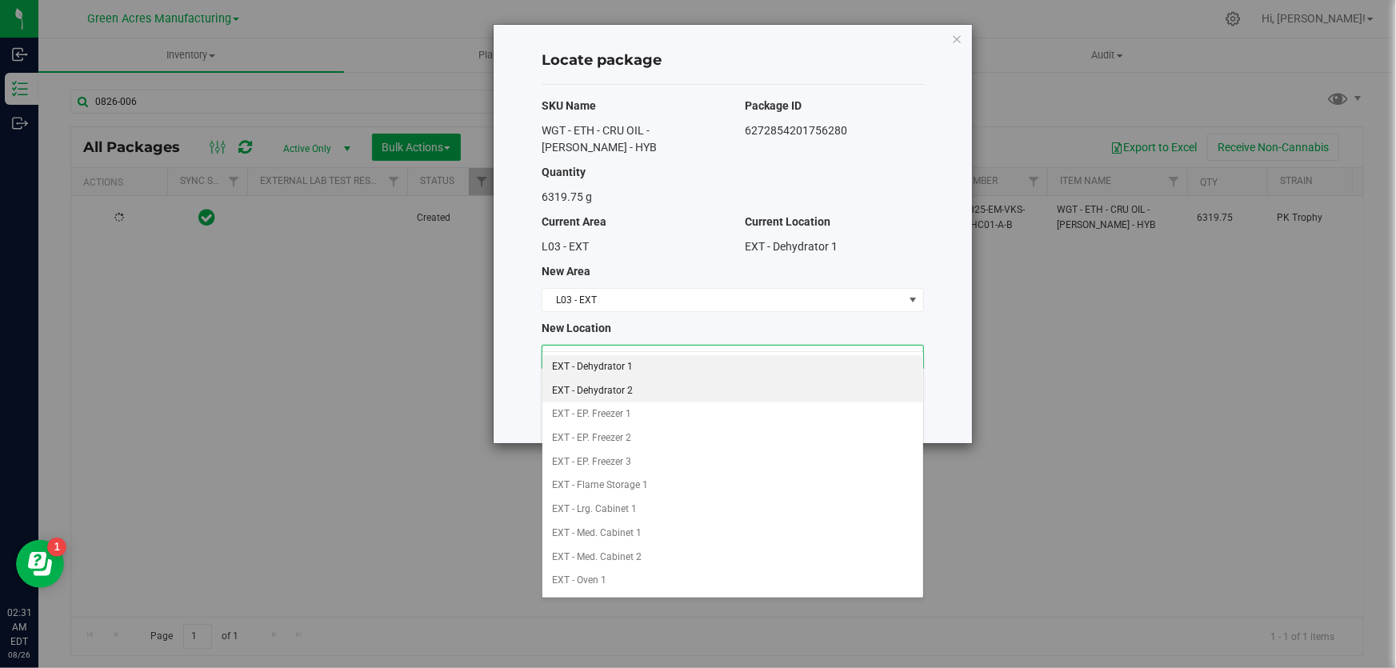
click at [685, 389] on li "EXT - Dehydrator 2" at bounding box center [732, 391] width 381 height 24
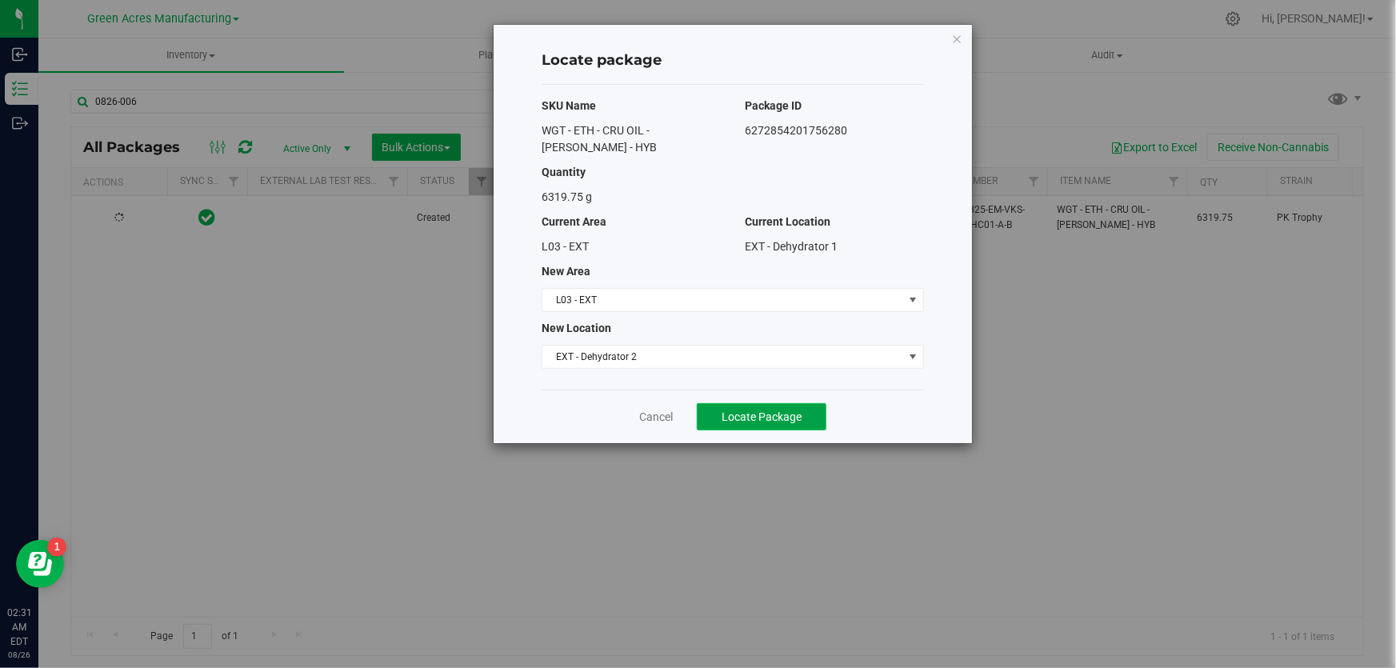
click at [786, 408] on button "Locate Package" at bounding box center [762, 416] width 130 height 27
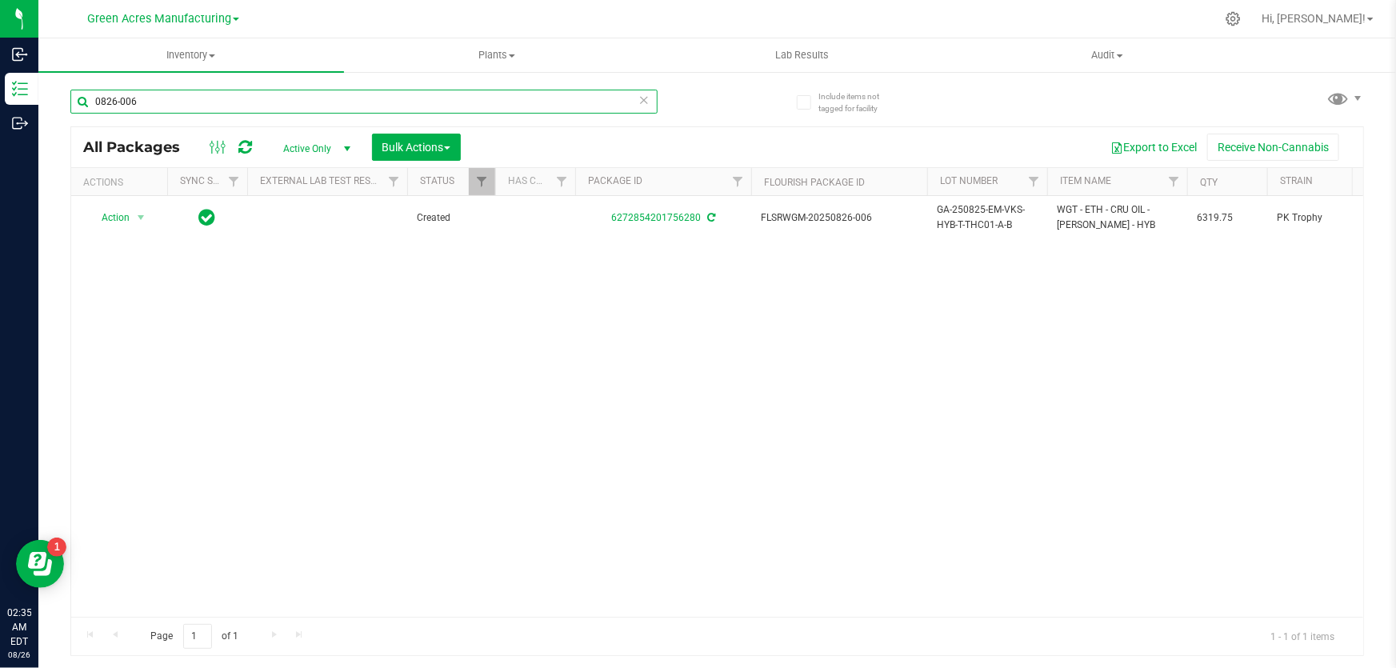
click at [164, 98] on input "0826-006" at bounding box center [363, 102] width 587 height 24
type input "0825-2747"
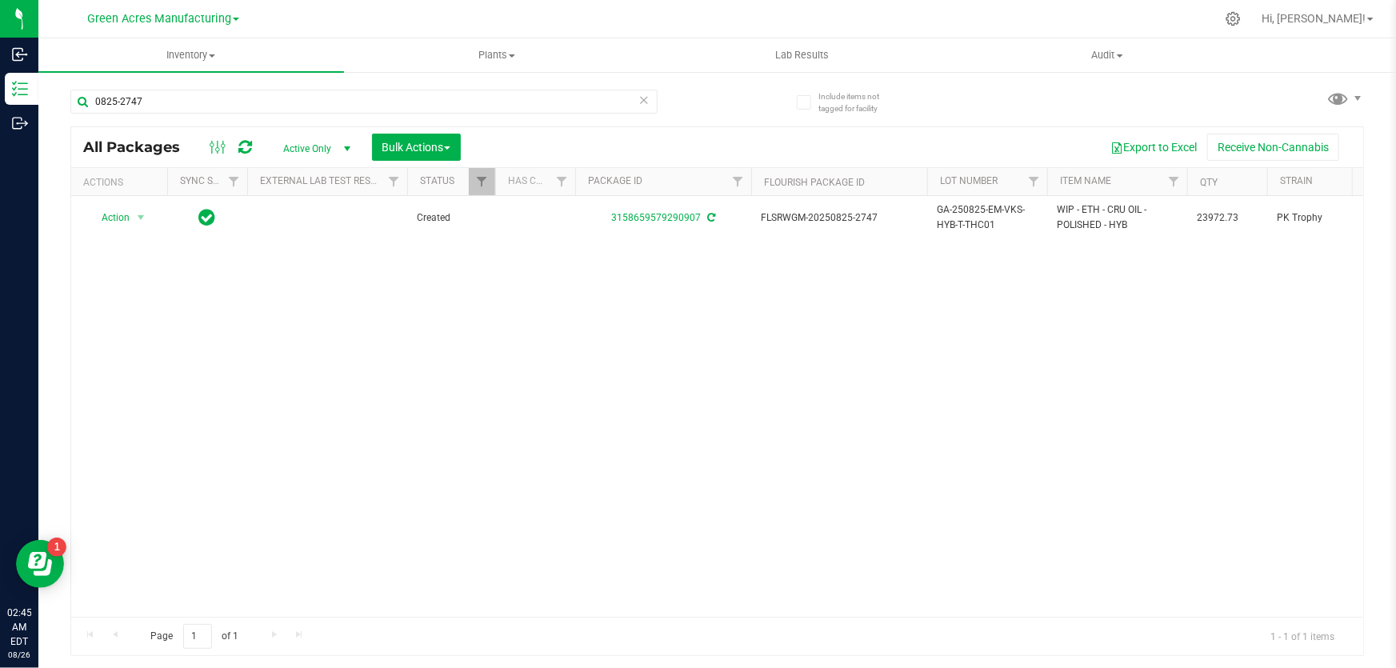
click at [1128, 419] on div "Action Action Adjust qty Create package Edit attributes Global inventory Locate…" at bounding box center [717, 406] width 1292 height 421
click at [1365, 22] on span "Hi, [PERSON_NAME]!" at bounding box center [1314, 18] width 104 height 13
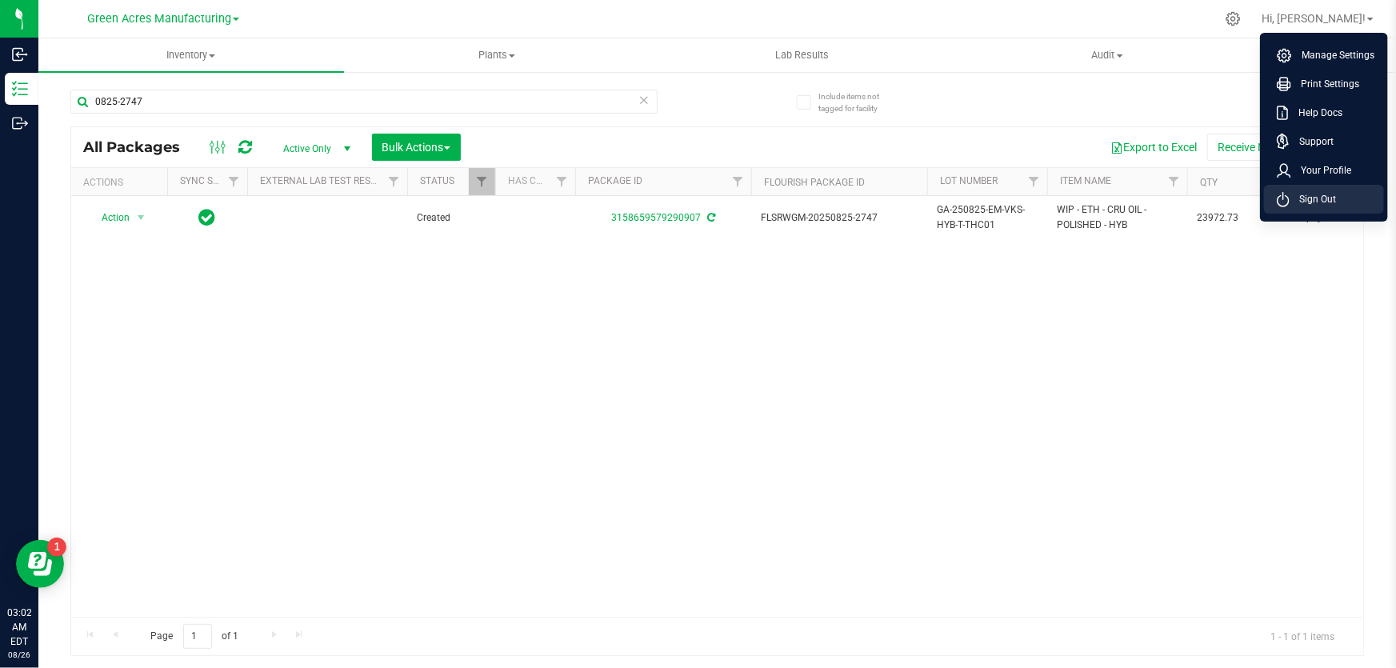
click at [1338, 198] on li "Sign Out" at bounding box center [1324, 199] width 120 height 29
